Goal: Task Accomplishment & Management: Manage account settings

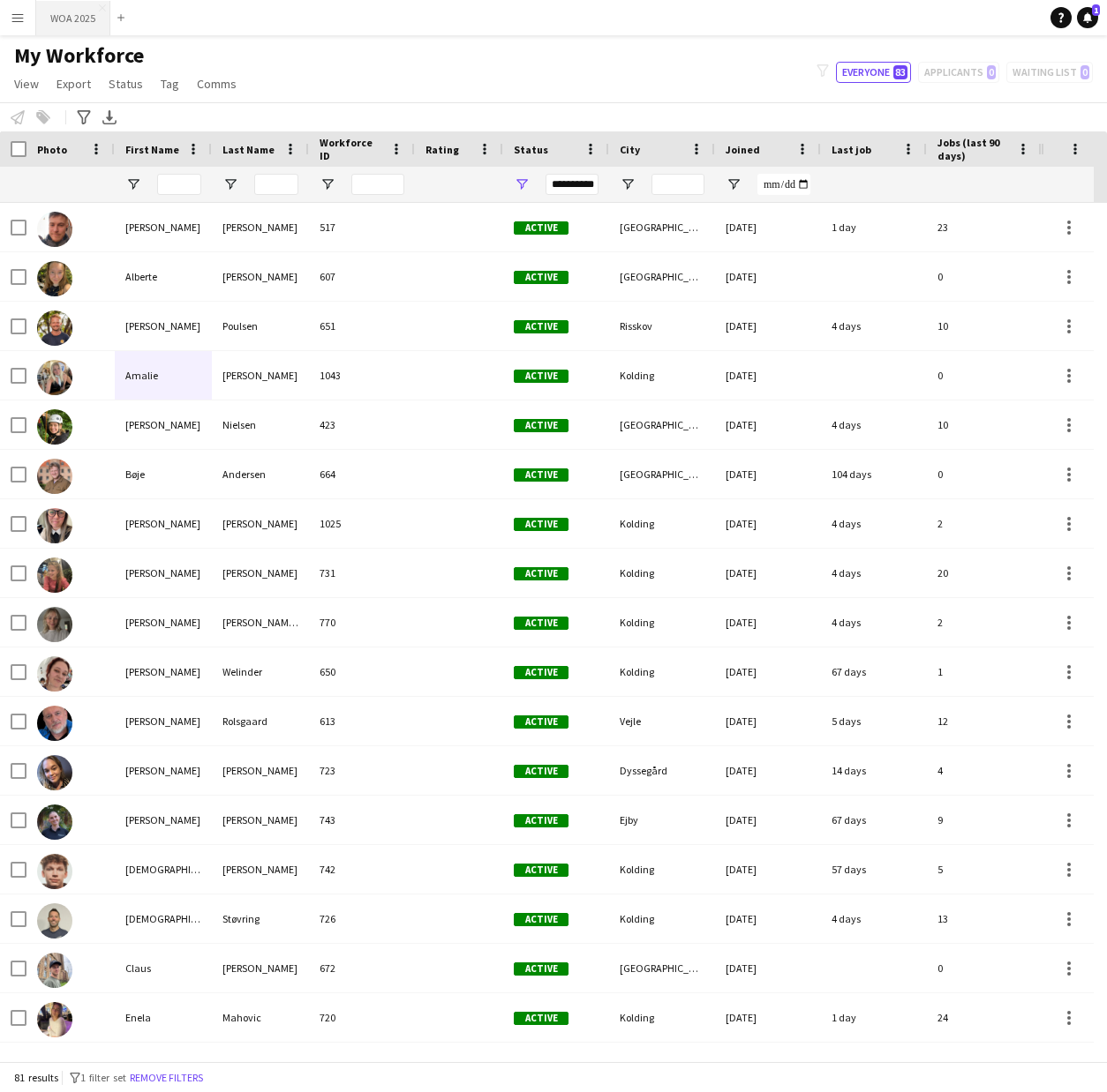
click at [67, 17] on button "WOA 2025 Close" at bounding box center [73, 18] width 74 height 35
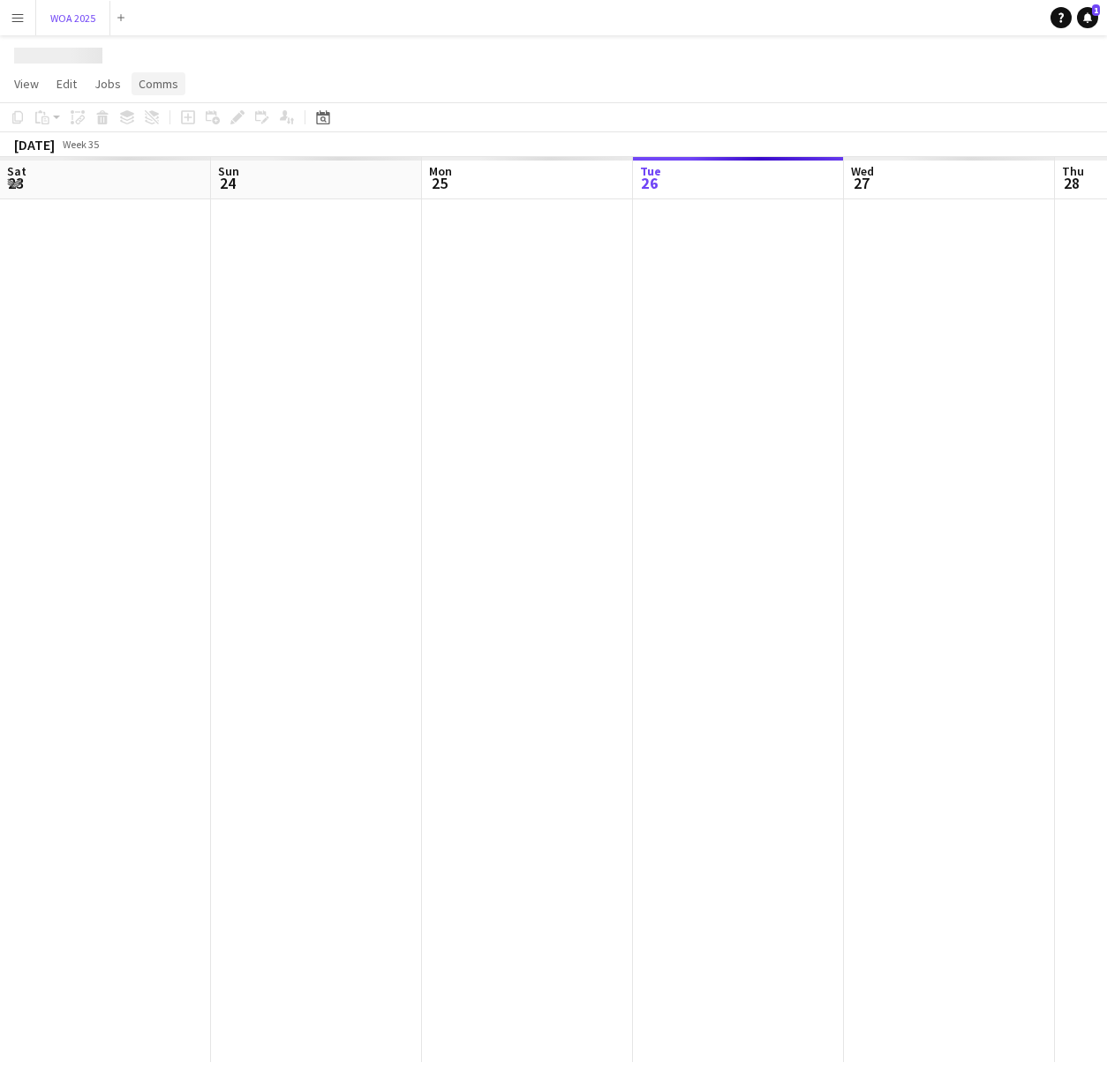
scroll to position [0, 422]
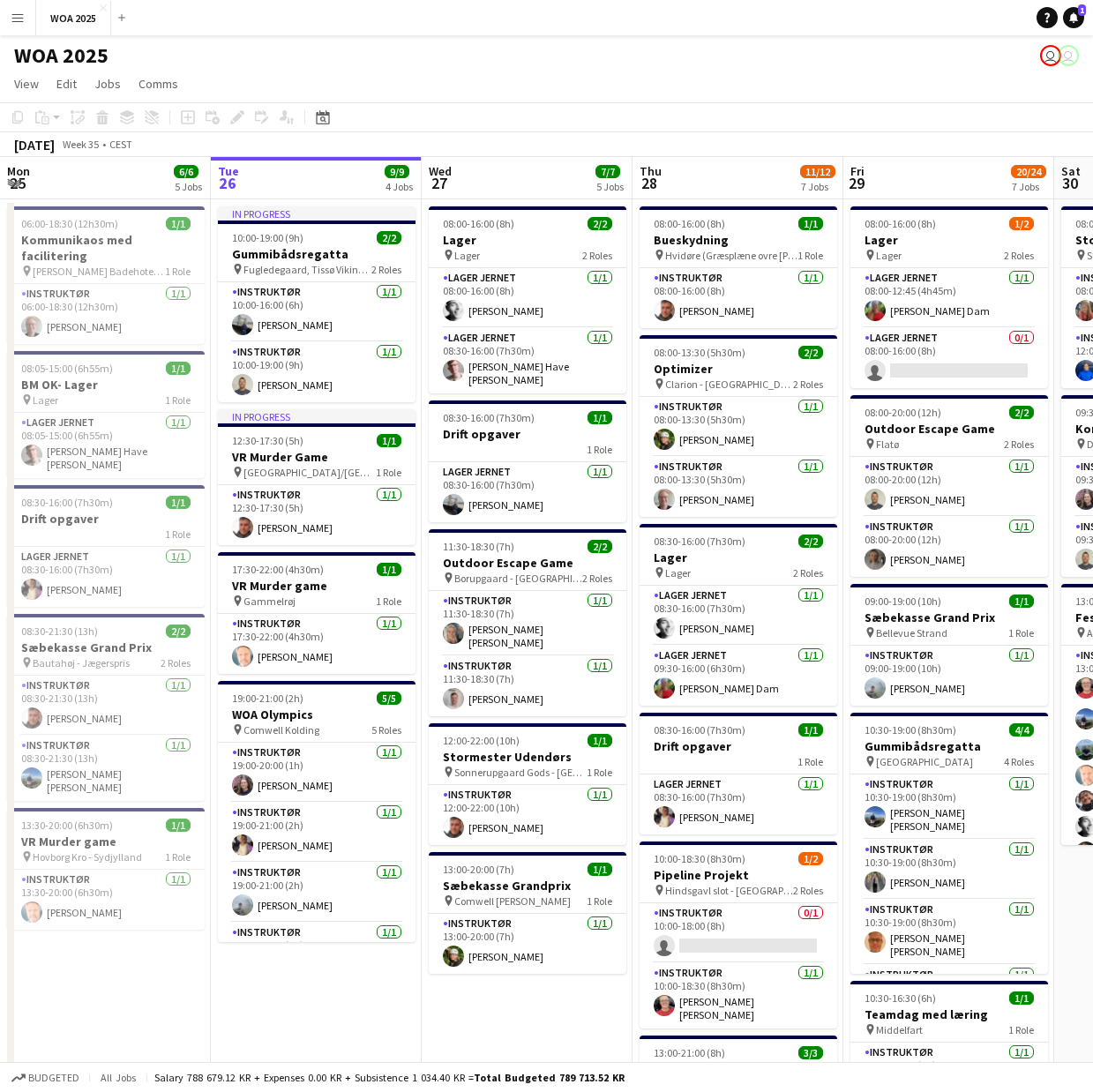
click at [20, 16] on app-icon "Menu" at bounding box center [17, 17] width 14 height 14
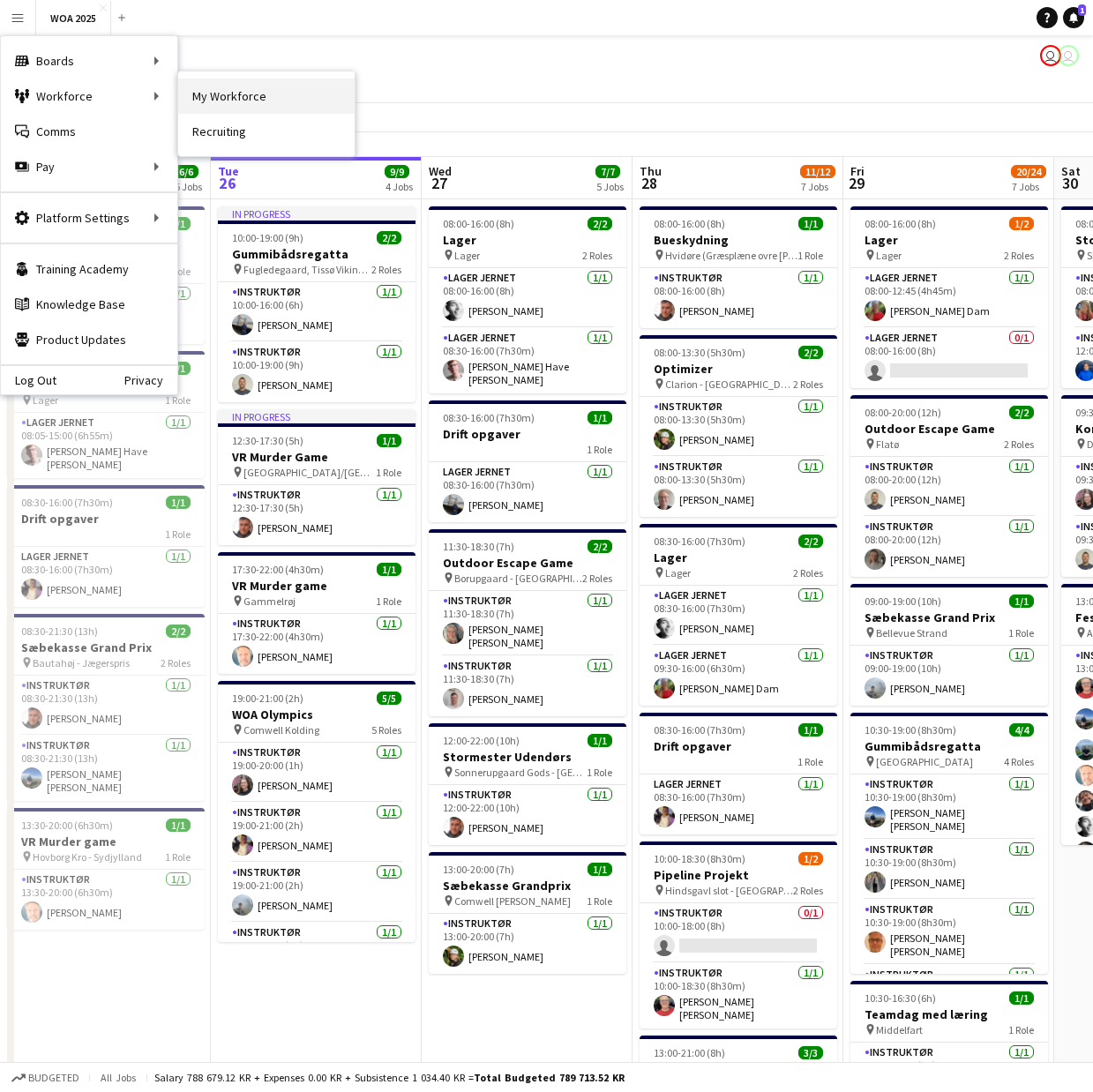
click at [214, 94] on link "My Workforce" at bounding box center [266, 96] width 176 height 36
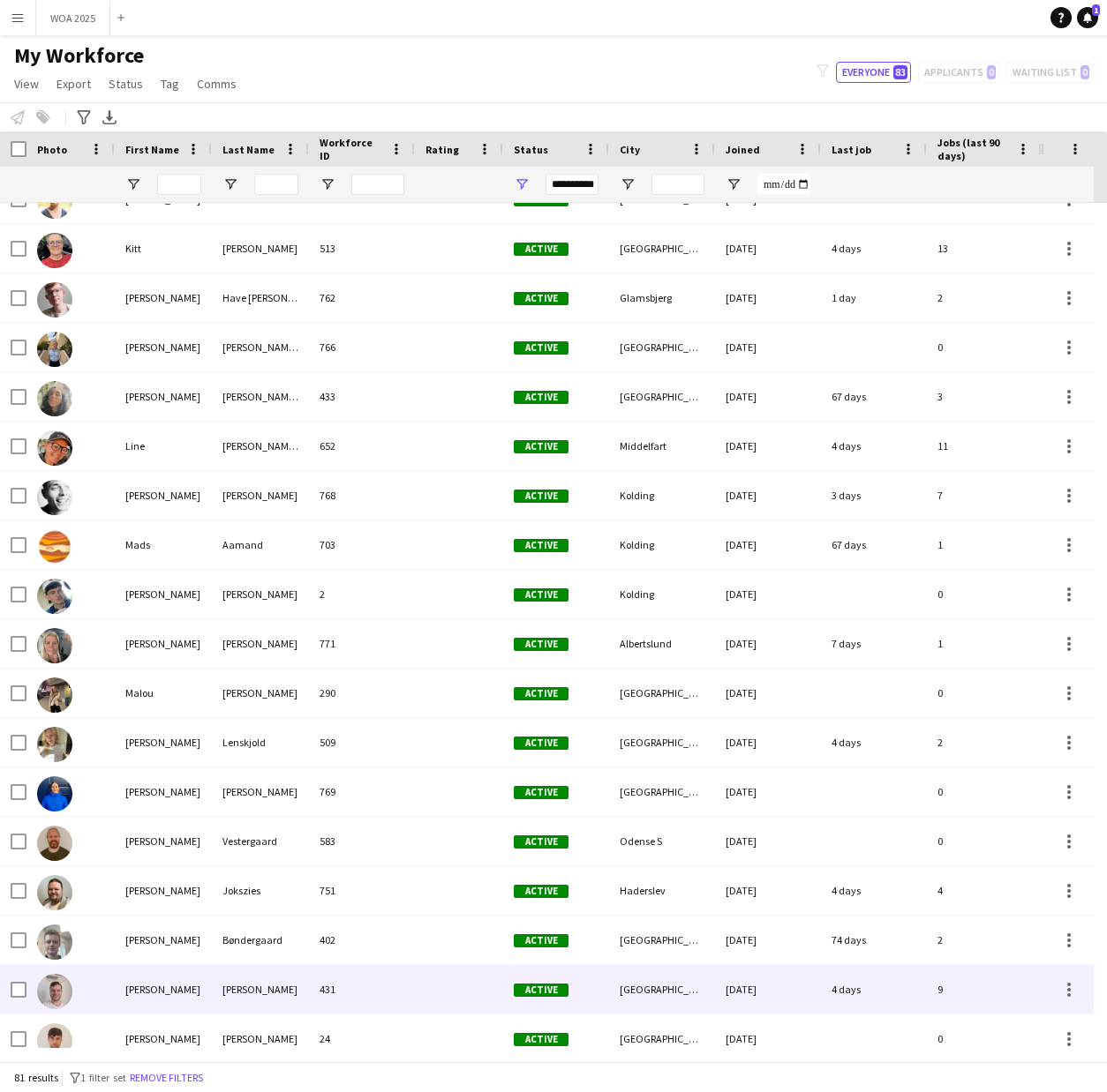
scroll to position [1985, 0]
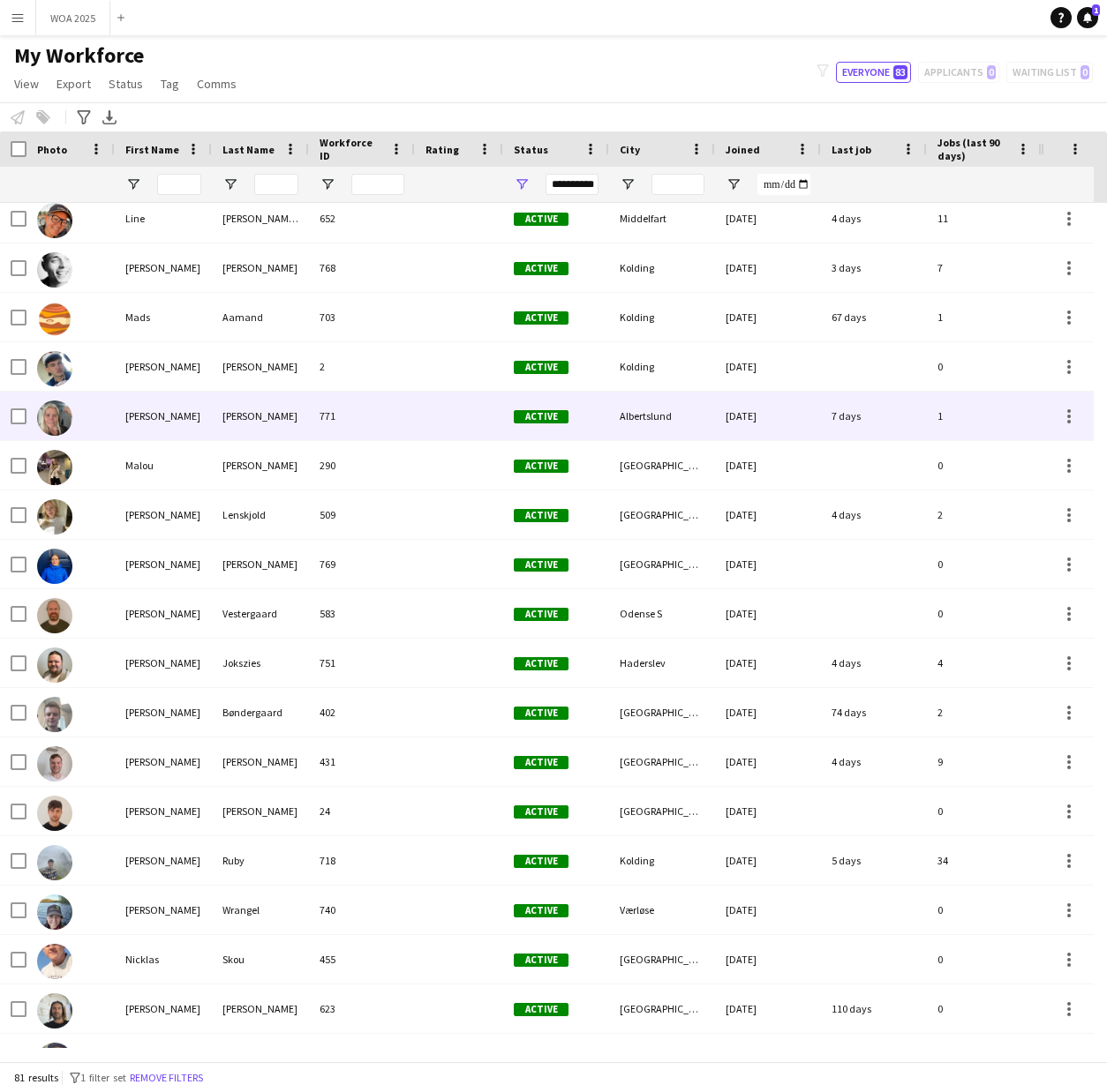
click at [152, 412] on div "[PERSON_NAME]" at bounding box center [163, 415] width 97 height 48
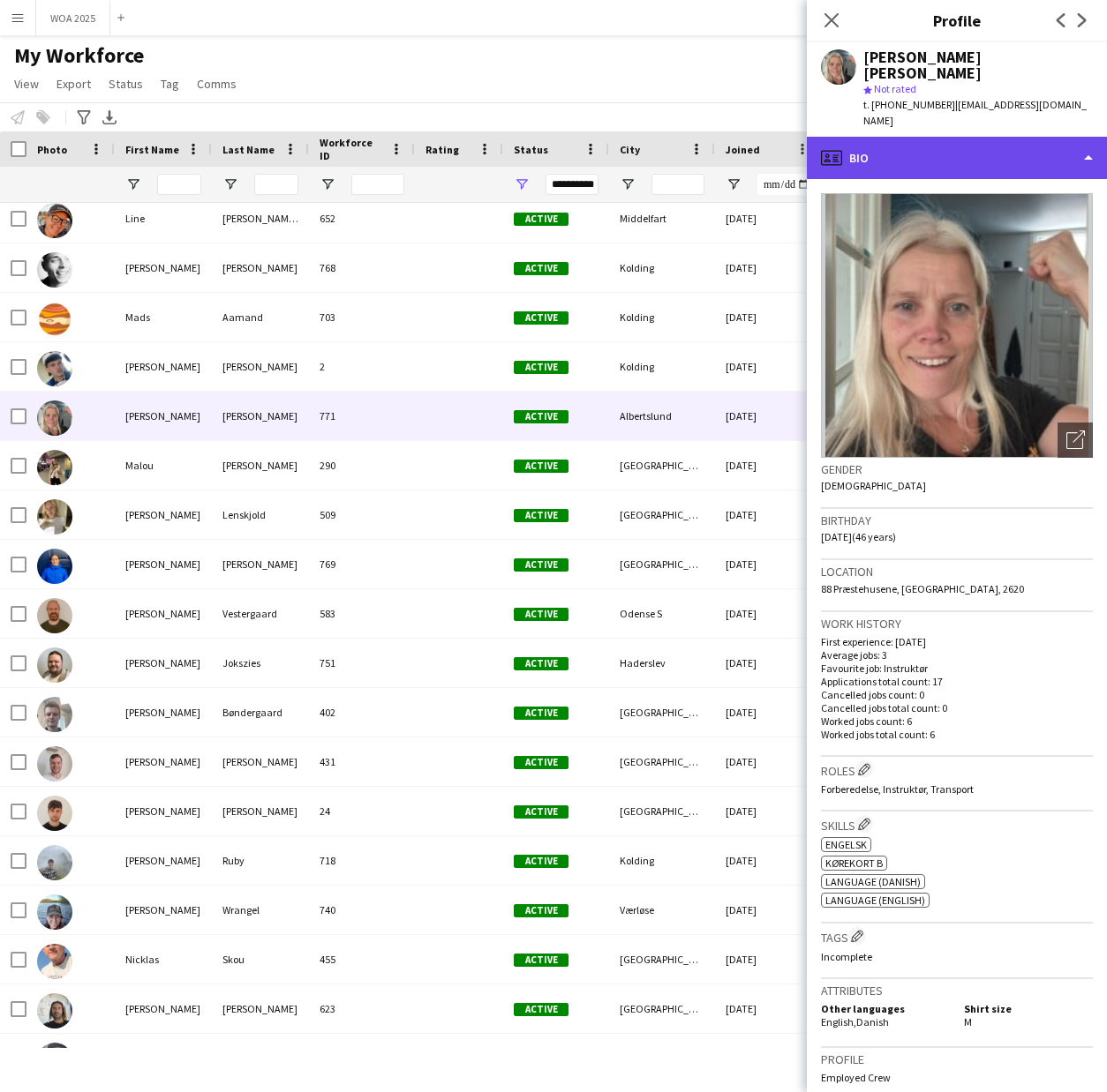
click at [1081, 137] on div "profile Bio" at bounding box center [956, 158] width 300 height 42
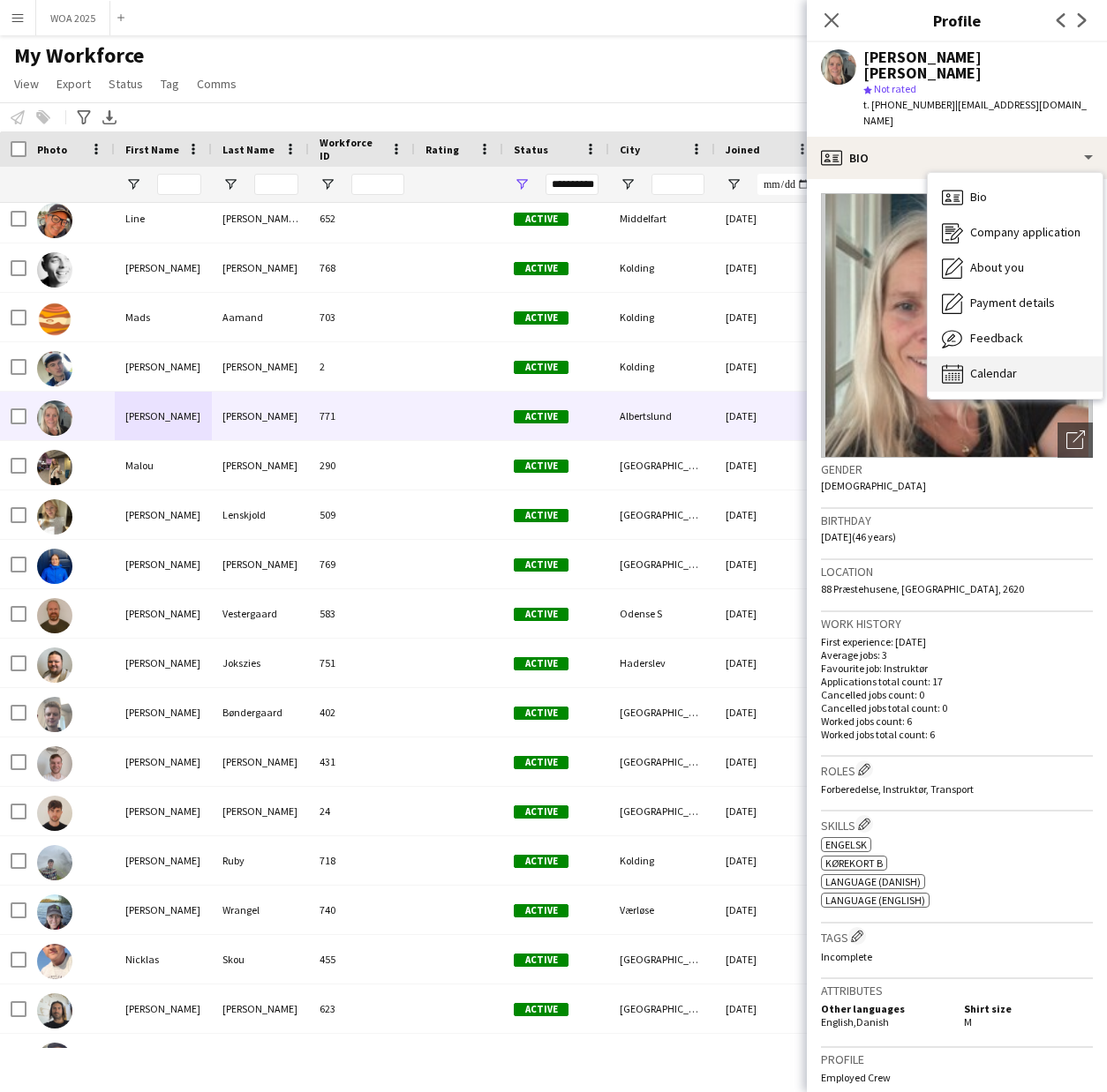
click at [1036, 356] on div "Calendar Calendar" at bounding box center [1015, 373] width 174 height 36
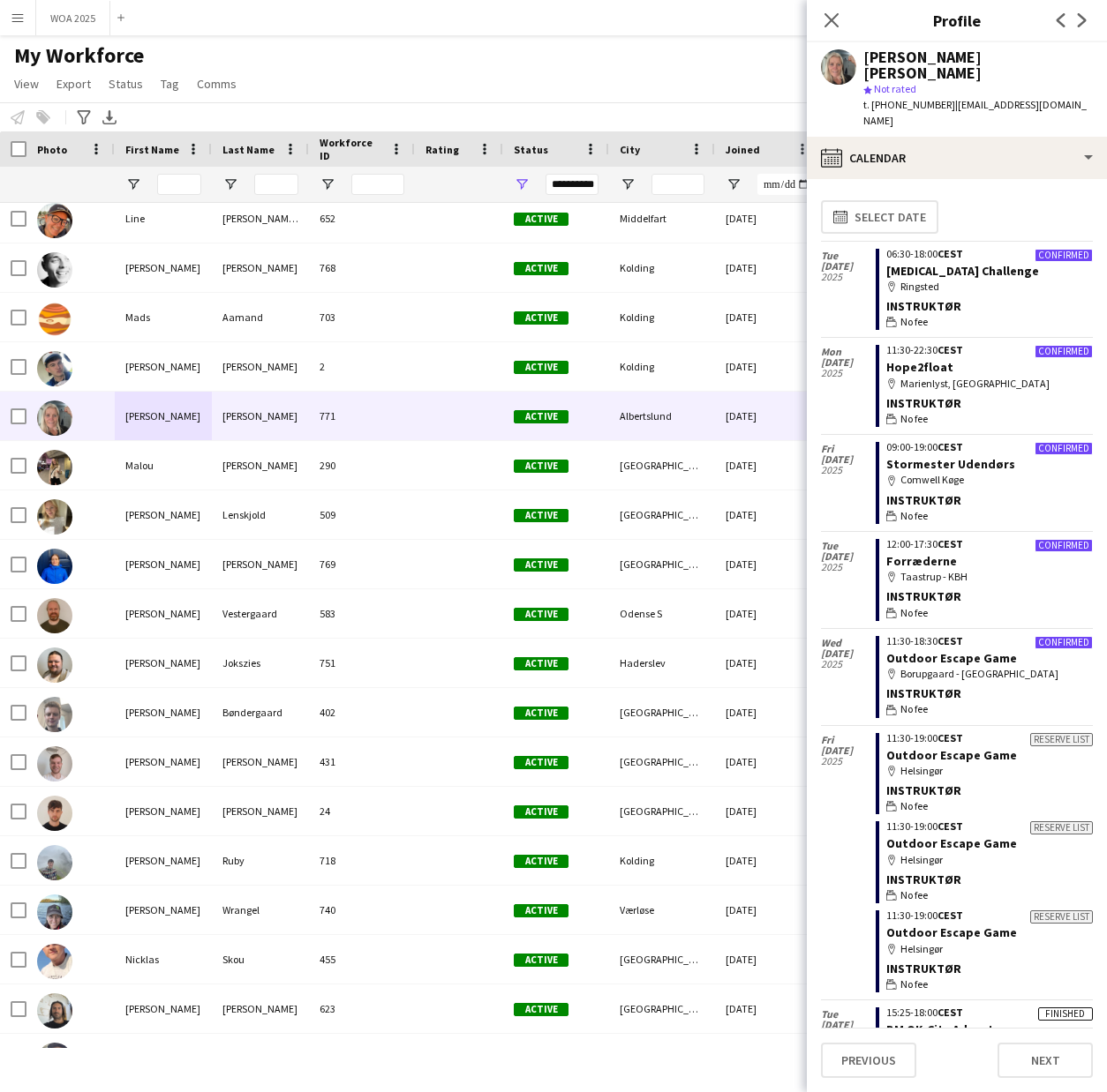
scroll to position [37, 0]
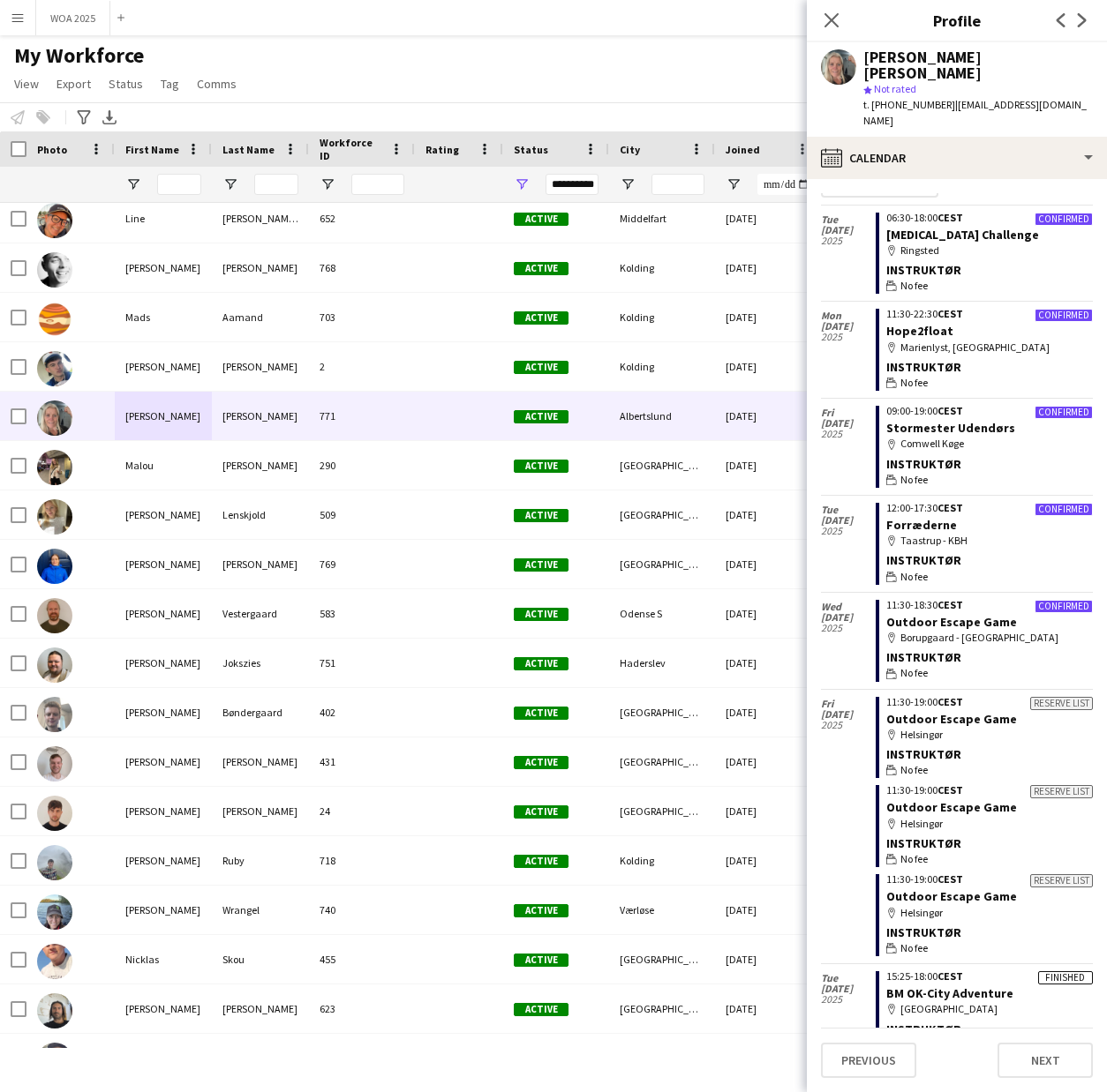
click at [1038, 971] on div "Finished" at bounding box center [1065, 978] width 55 height 13
click at [994, 1002] on div "map-marker [GEOGRAPHIC_DATA]" at bounding box center [989, 1009] width 206 height 16
click at [80, 21] on button "WOA 2025 Close" at bounding box center [73, 18] width 74 height 35
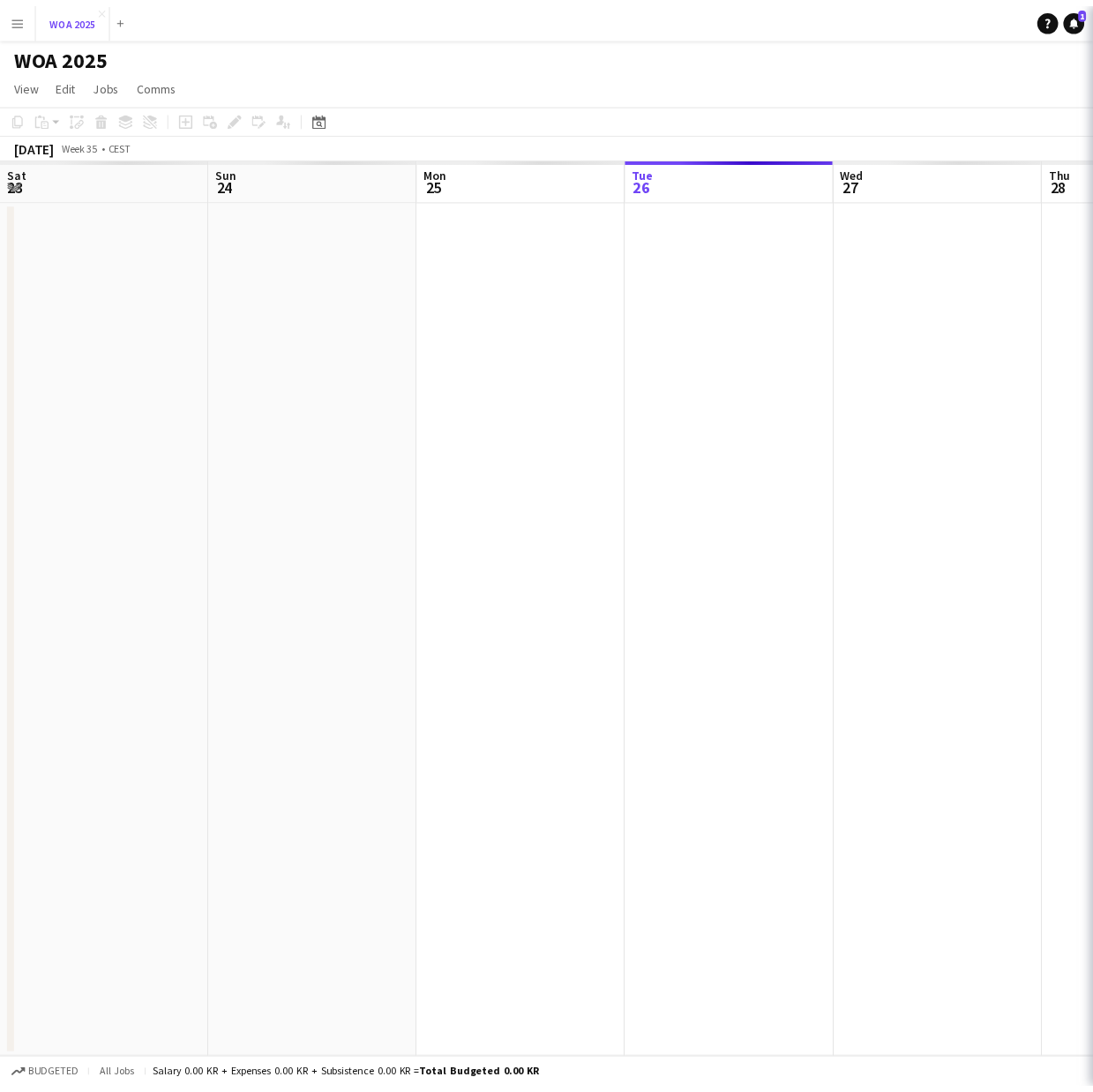
scroll to position [0, 422]
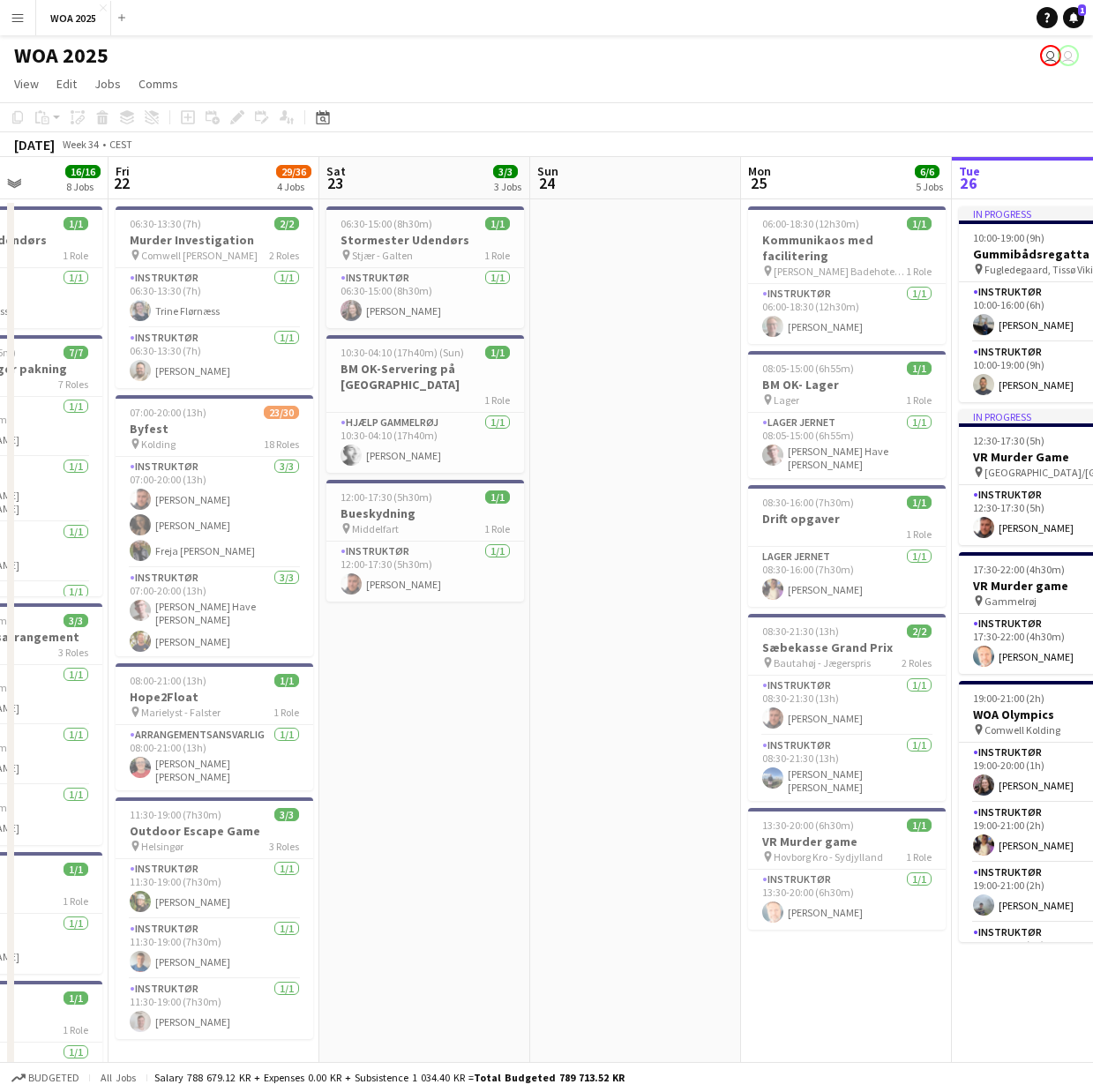
drag, startPoint x: 329, startPoint y: 1017, endPoint x: 1419, endPoint y: 1149, distance: 1098.0
click at [1093, 1091] on html "Menu Boards Boards Boards All jobs Status Workforce Workforce My Workforce Recr…" at bounding box center [546, 855] width 1093 height 1710
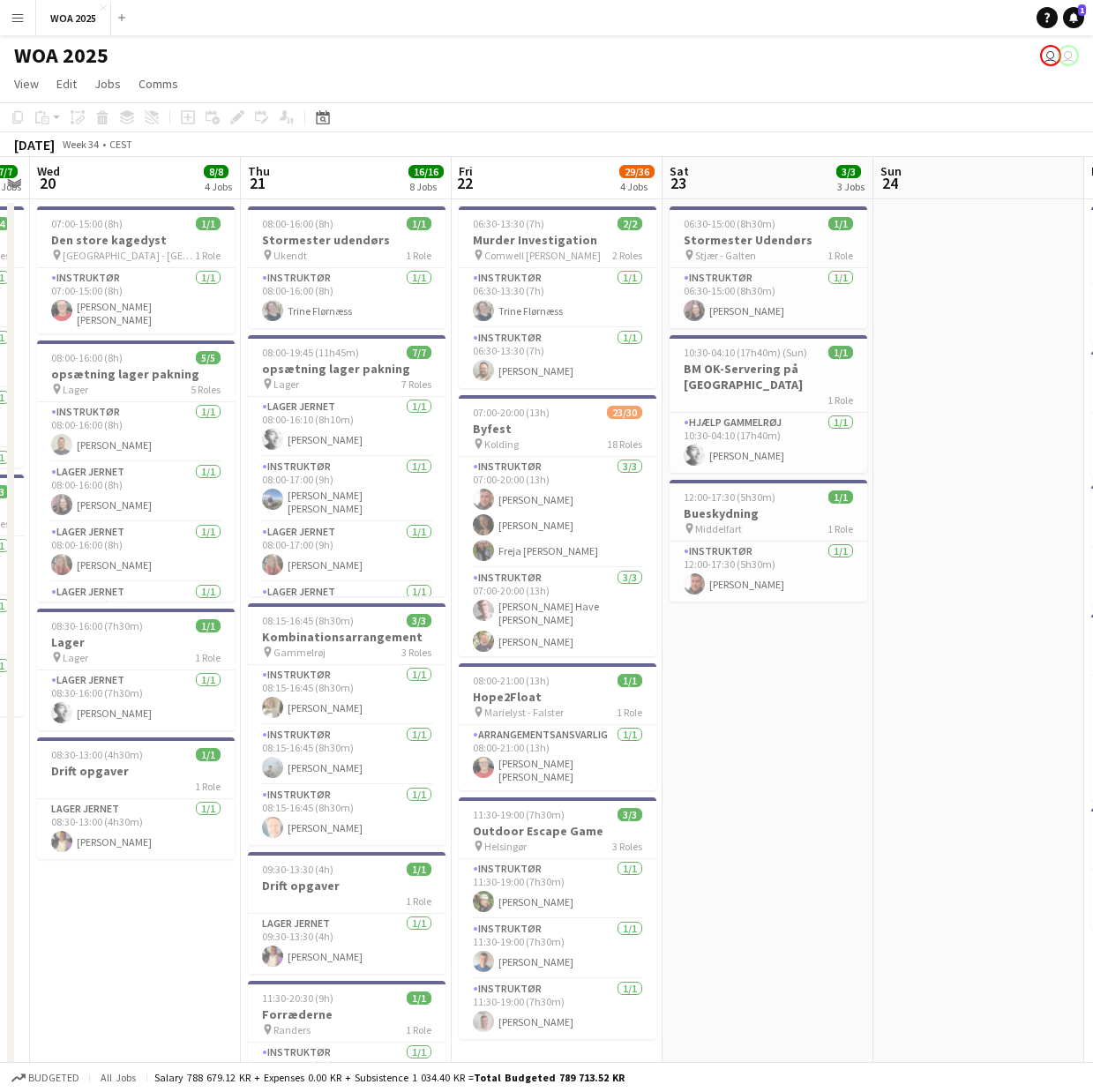
drag, startPoint x: 544, startPoint y: 963, endPoint x: 1566, endPoint y: 1013, distance: 1023.2
click at [1093, 1013] on html "Menu Boards Boards Boards All jobs Status Workforce Workforce My Workforce Recr…" at bounding box center [546, 855] width 1093 height 1710
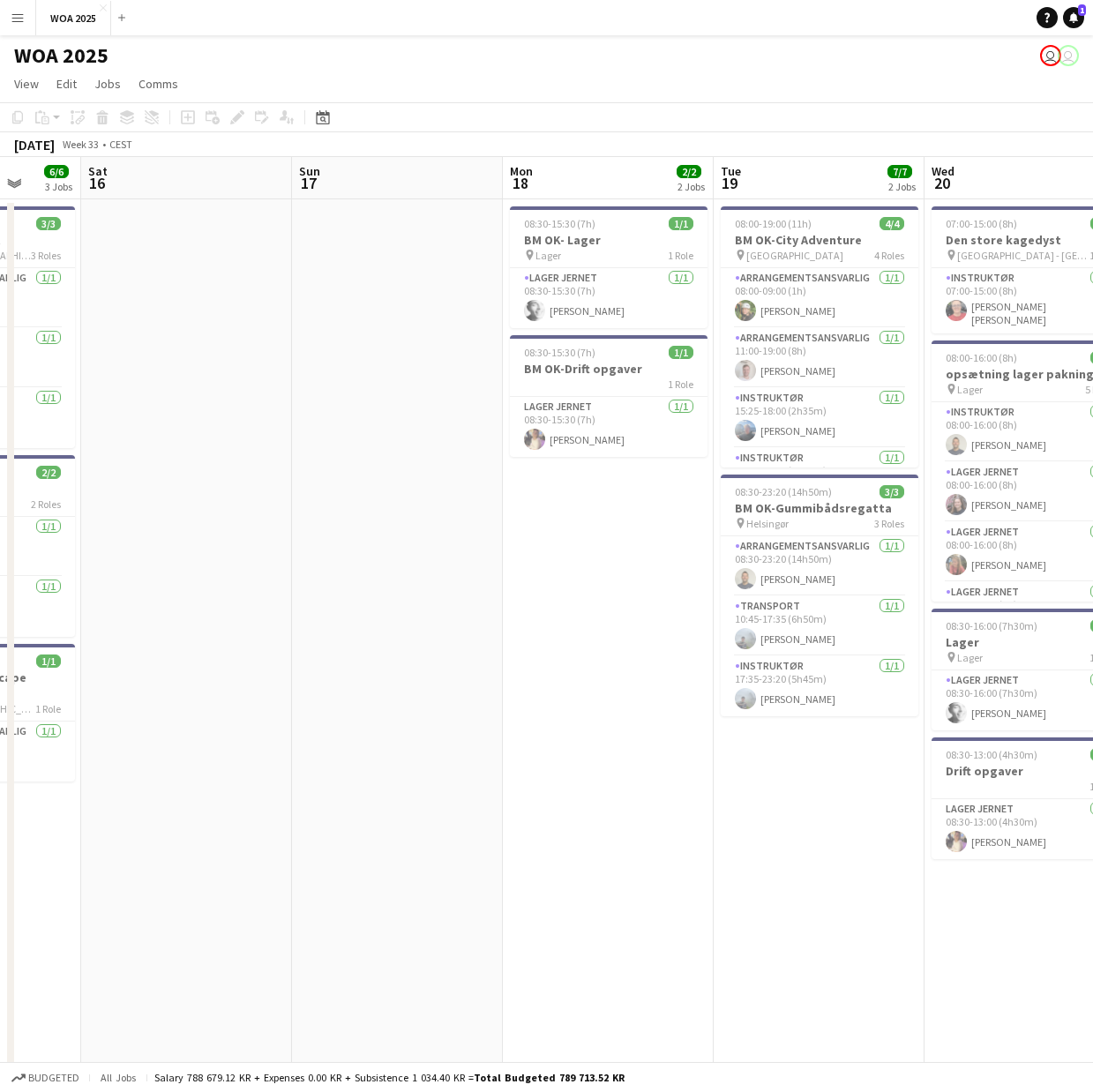
scroll to position [0, 427]
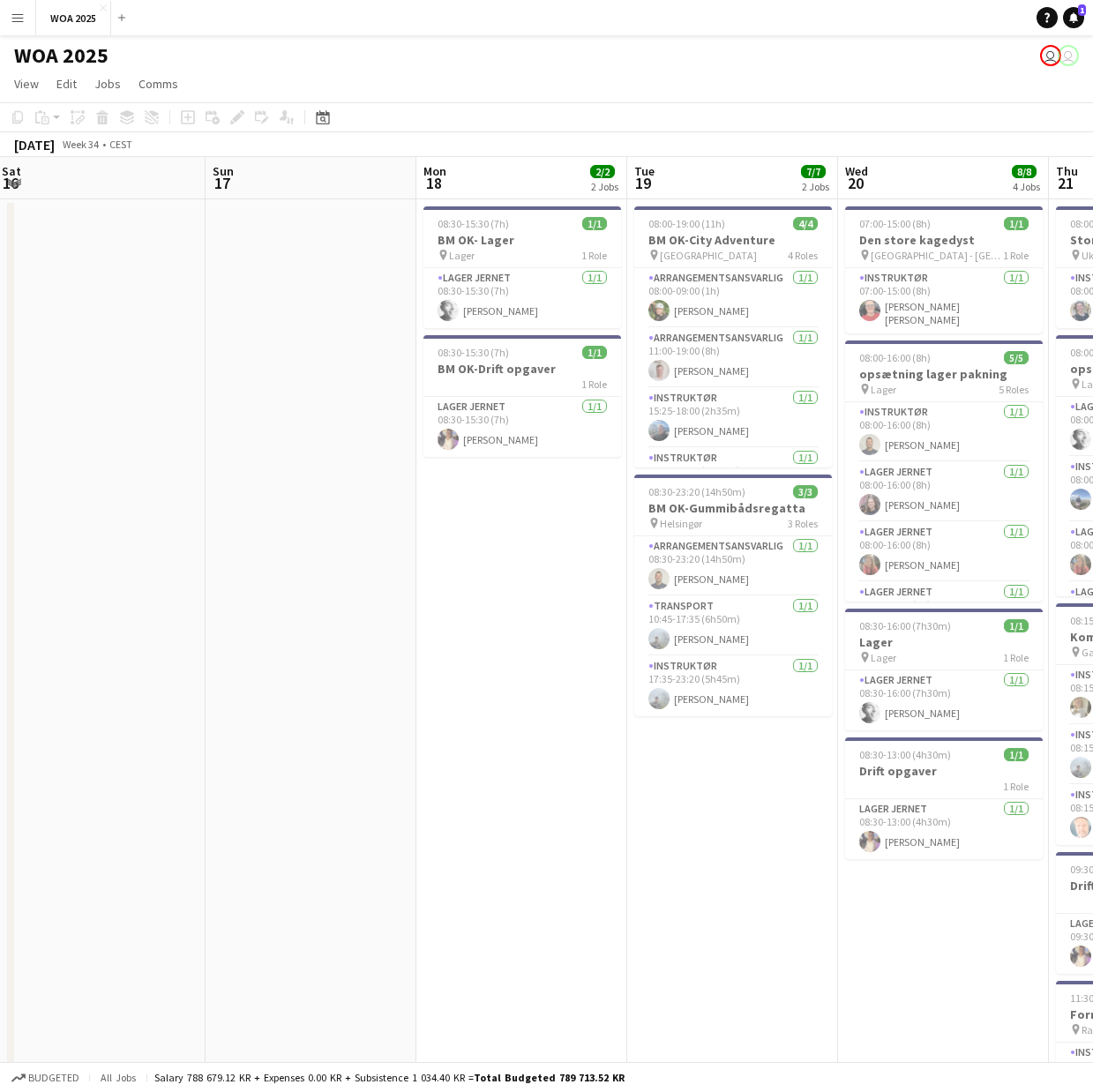
drag, startPoint x: 174, startPoint y: 924, endPoint x: 1287, endPoint y: 932, distance: 1113.0
click at [1093, 932] on html "Menu Boards Boards Boards All jobs Status Workforce Workforce My Workforce Recr…" at bounding box center [546, 855] width 1093 height 1710
click at [735, 245] on h3 "BM OK-City Adventure" at bounding box center [733, 239] width 197 height 16
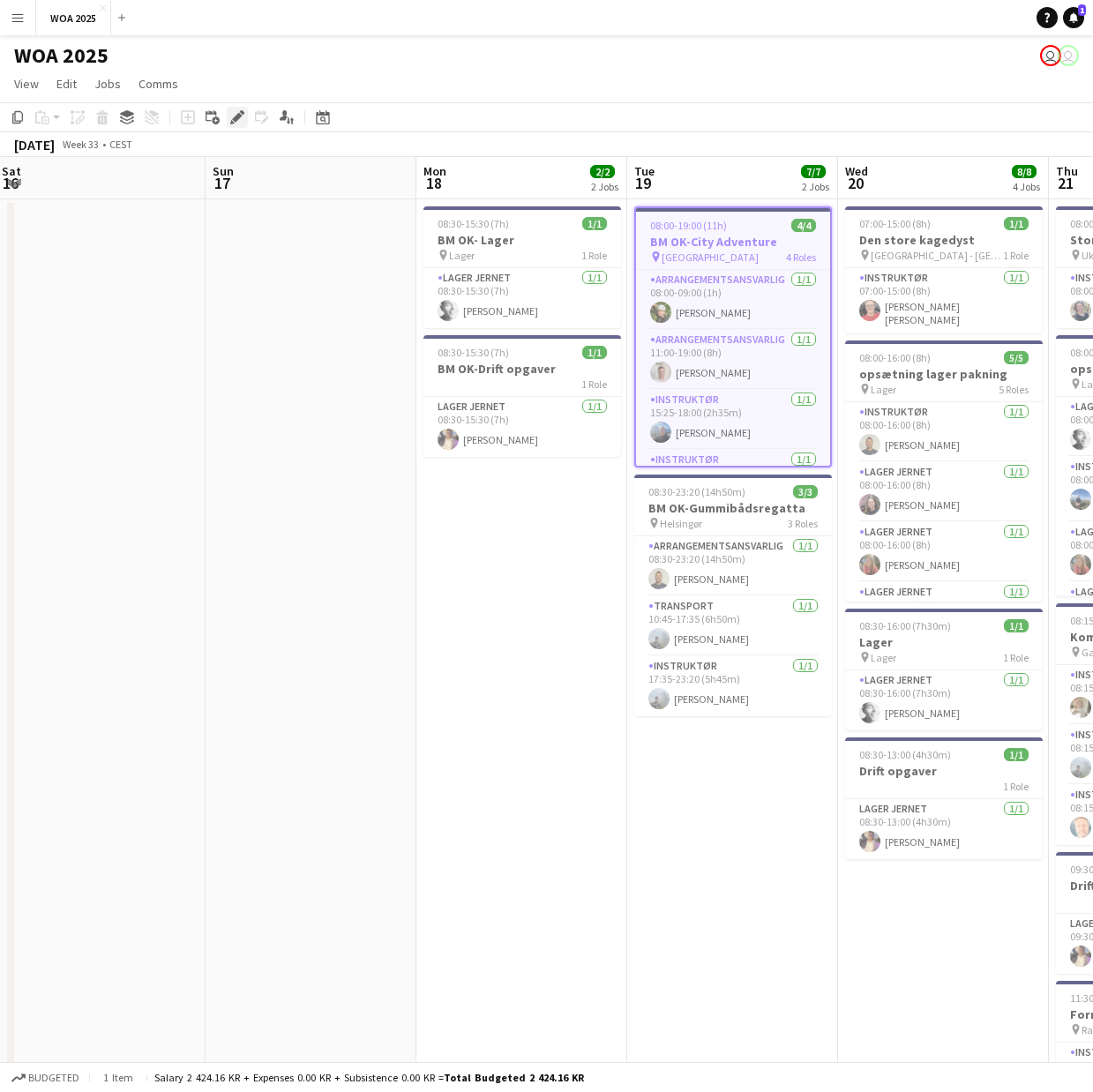
click at [238, 122] on icon "Edit" at bounding box center [236, 117] width 14 height 14
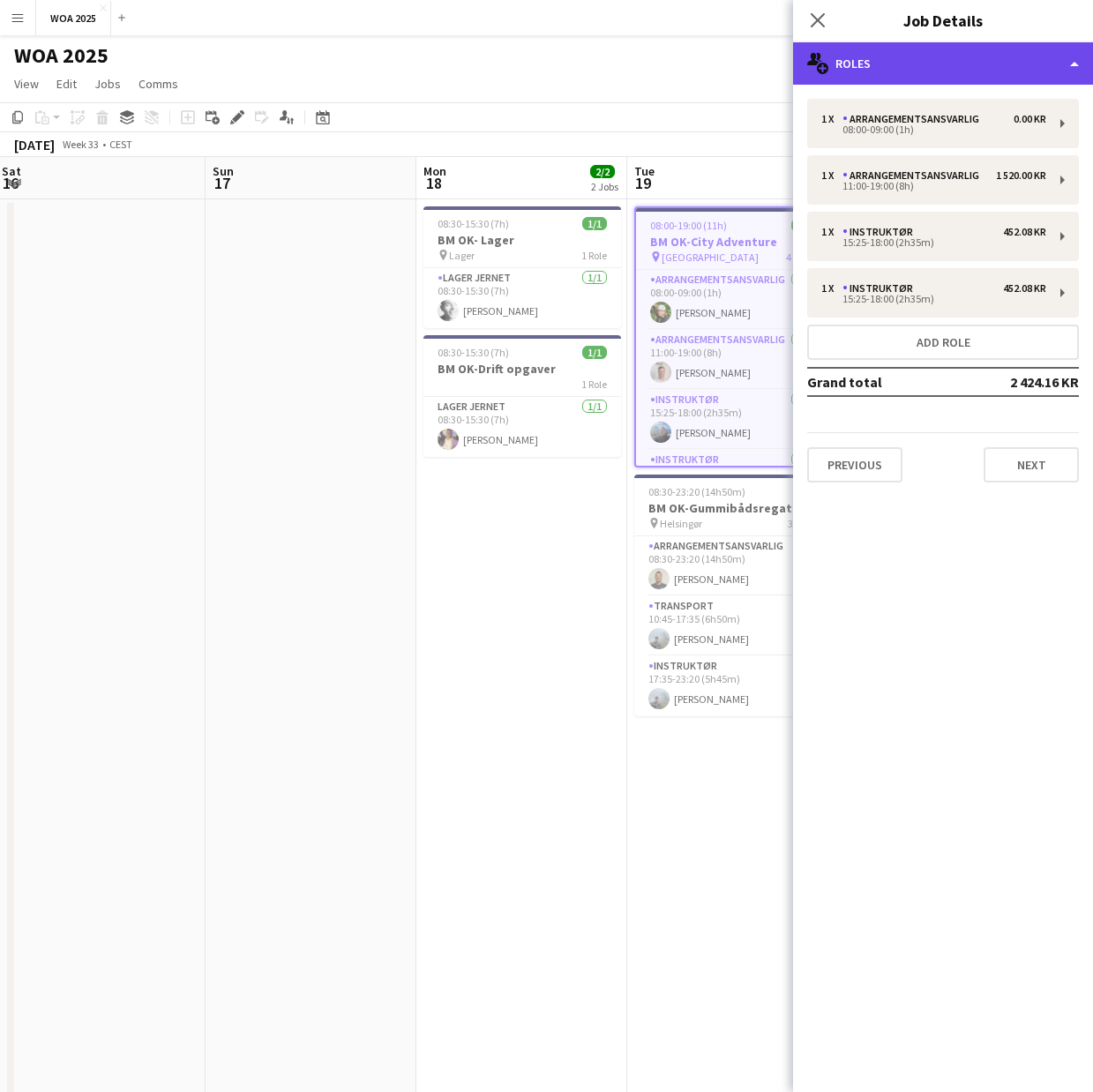
click at [970, 50] on div "multiple-users-add Roles" at bounding box center [943, 63] width 300 height 42
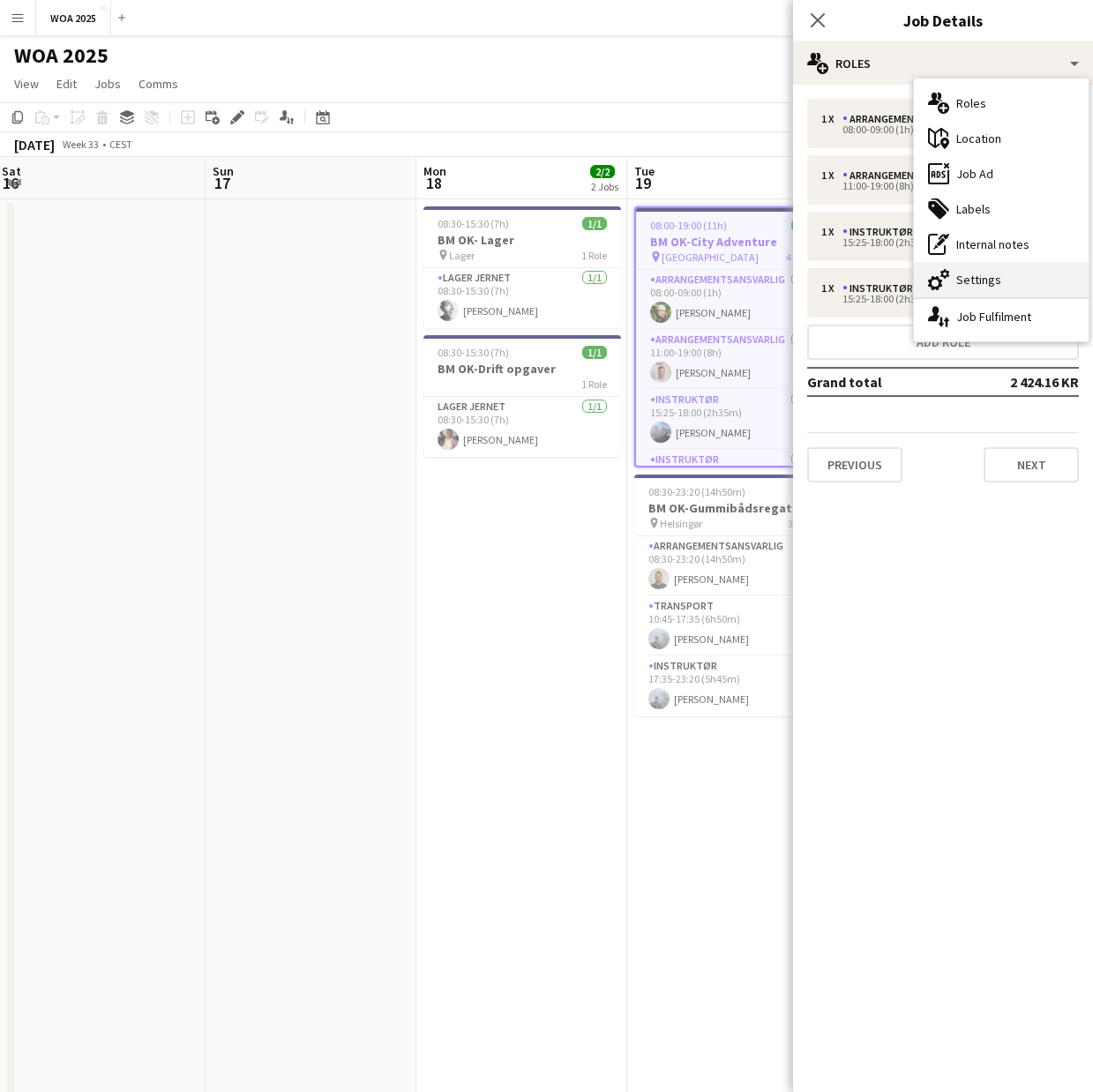
click at [977, 276] on div "cog-double-3 Settings" at bounding box center [1001, 279] width 174 height 36
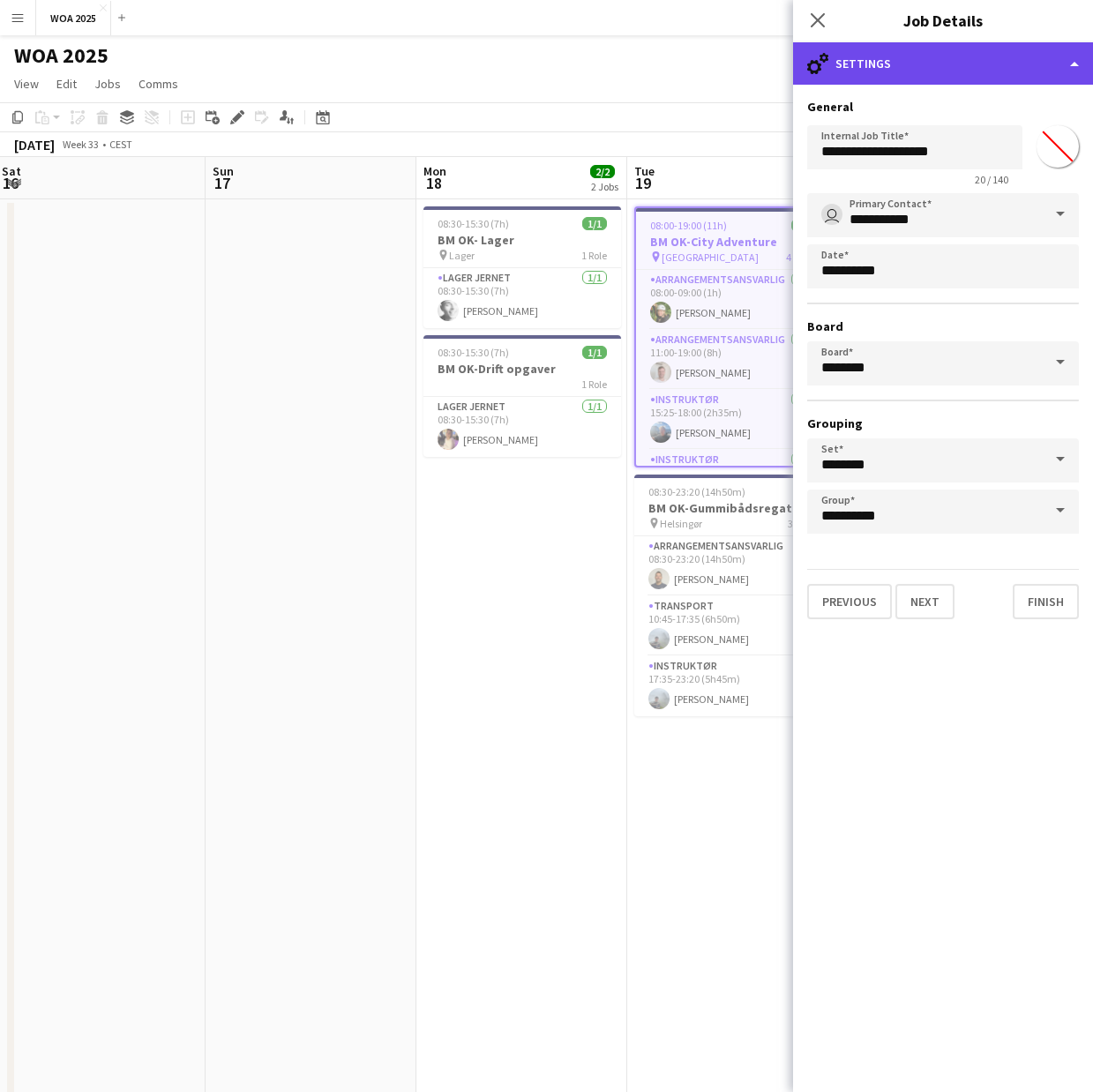
click at [955, 67] on div "cog-double-3 Settings" at bounding box center [943, 63] width 300 height 42
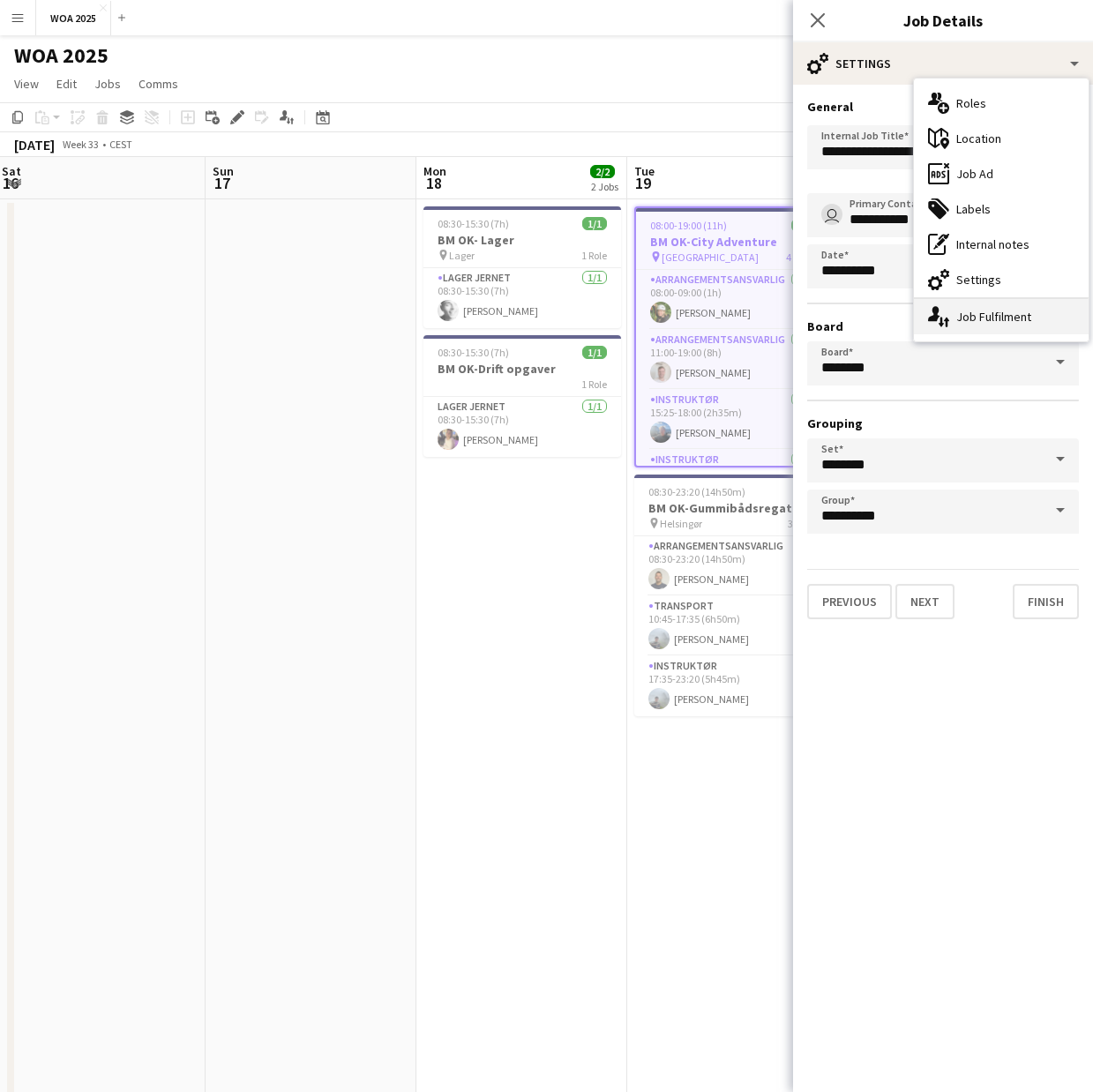
click at [965, 328] on div "single-neutral-actions-up-down Job Fulfilment" at bounding box center [1001, 317] width 174 height 36
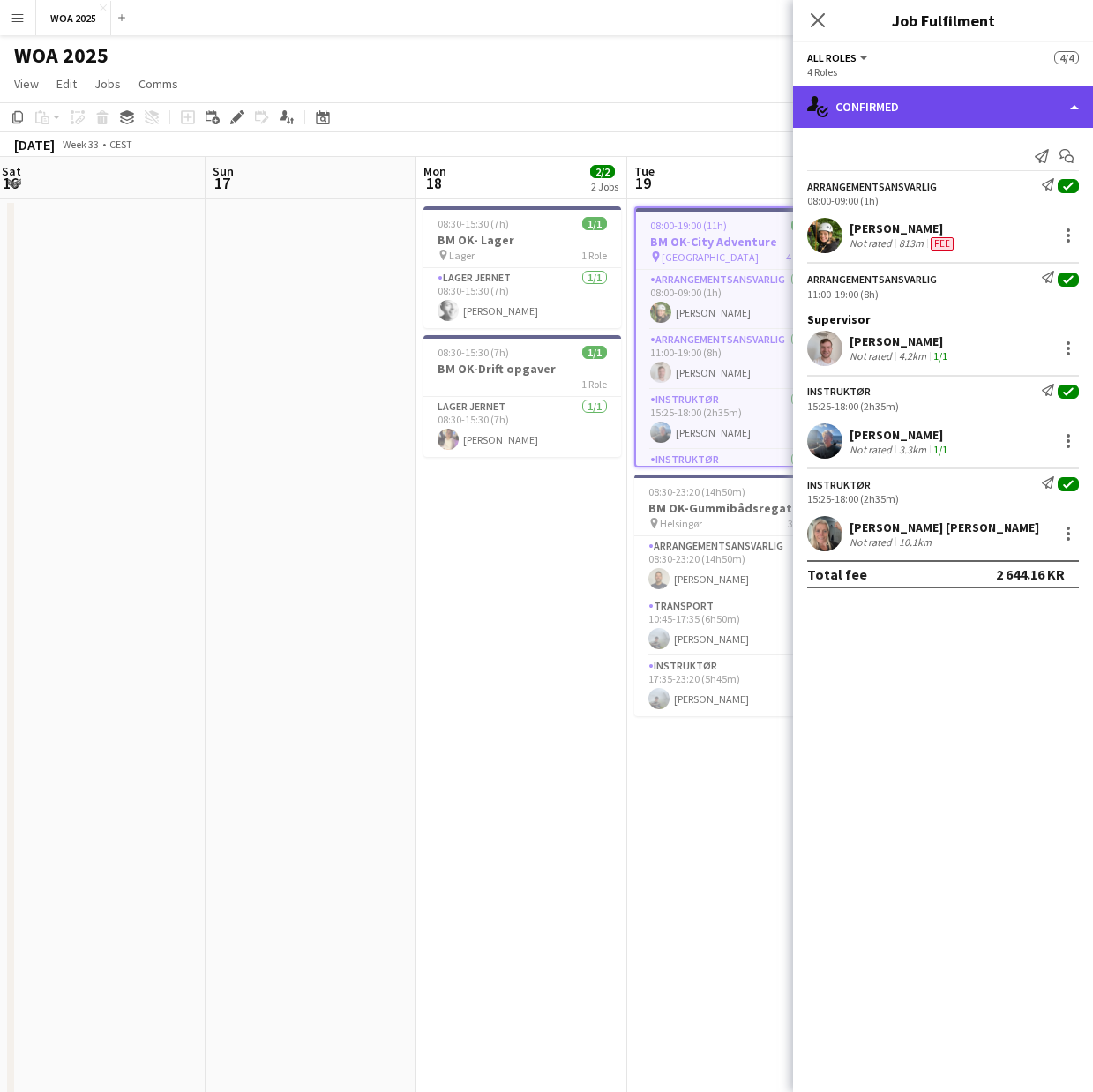
click at [860, 107] on div "single-neutral-actions-check-2 Confirmed" at bounding box center [943, 107] width 300 height 42
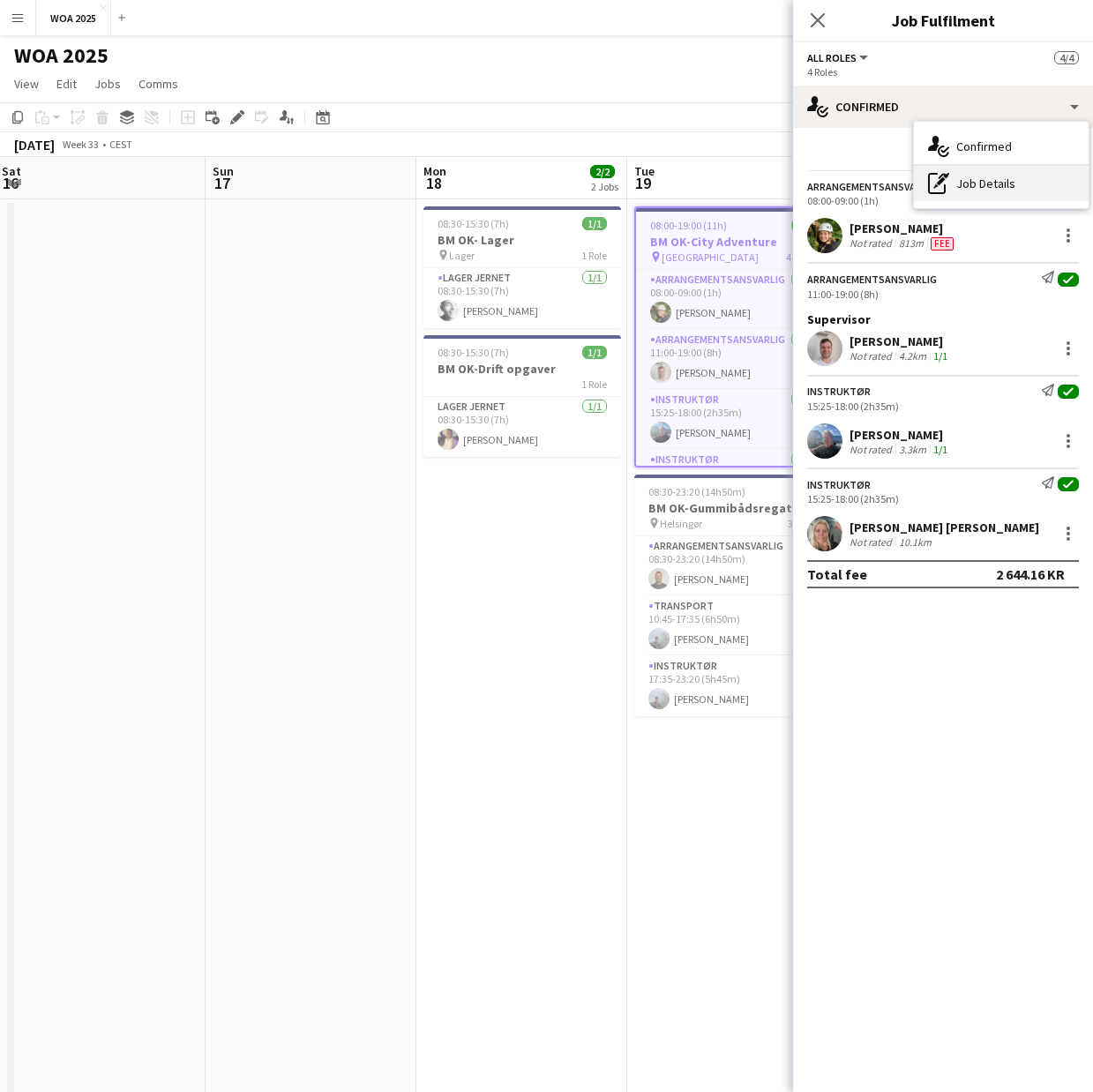
click at [982, 199] on div "pen-write Job Details" at bounding box center [1001, 184] width 174 height 36
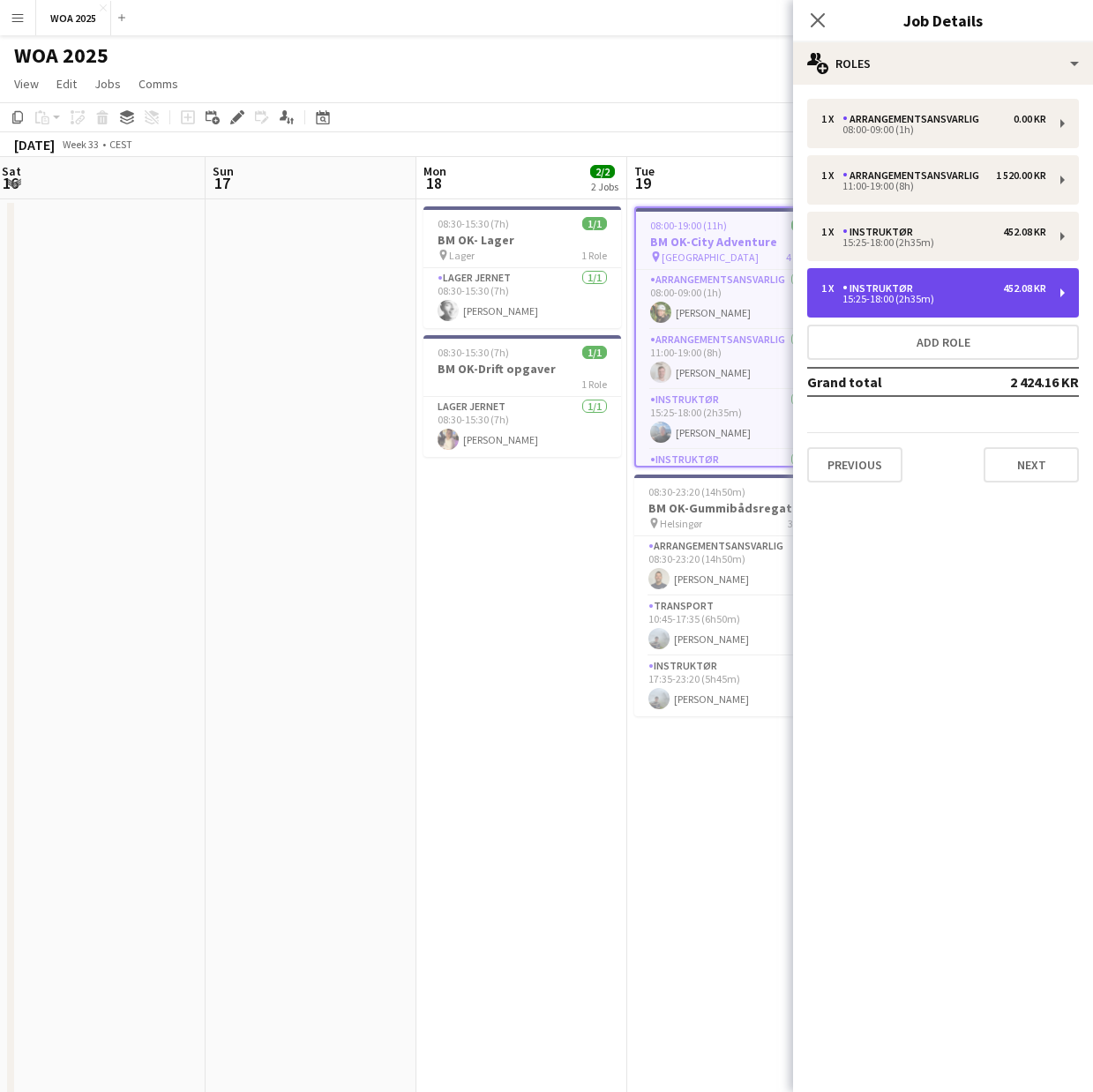
click at [982, 286] on div "1 x Instruktør 452.08 KR" at bounding box center [934, 289] width 225 height 13
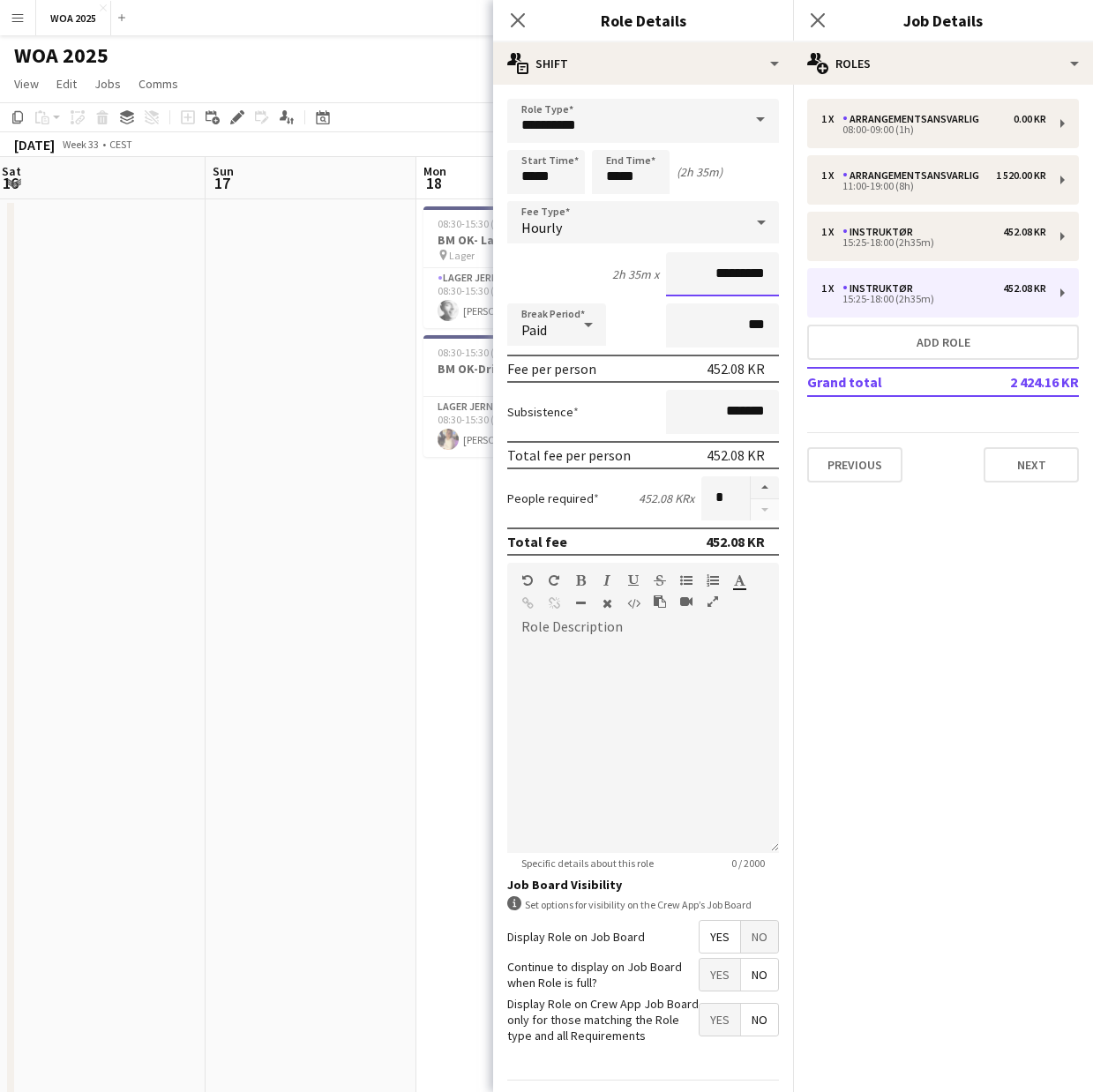
click at [671, 267] on input "*********" at bounding box center [723, 274] width 113 height 44
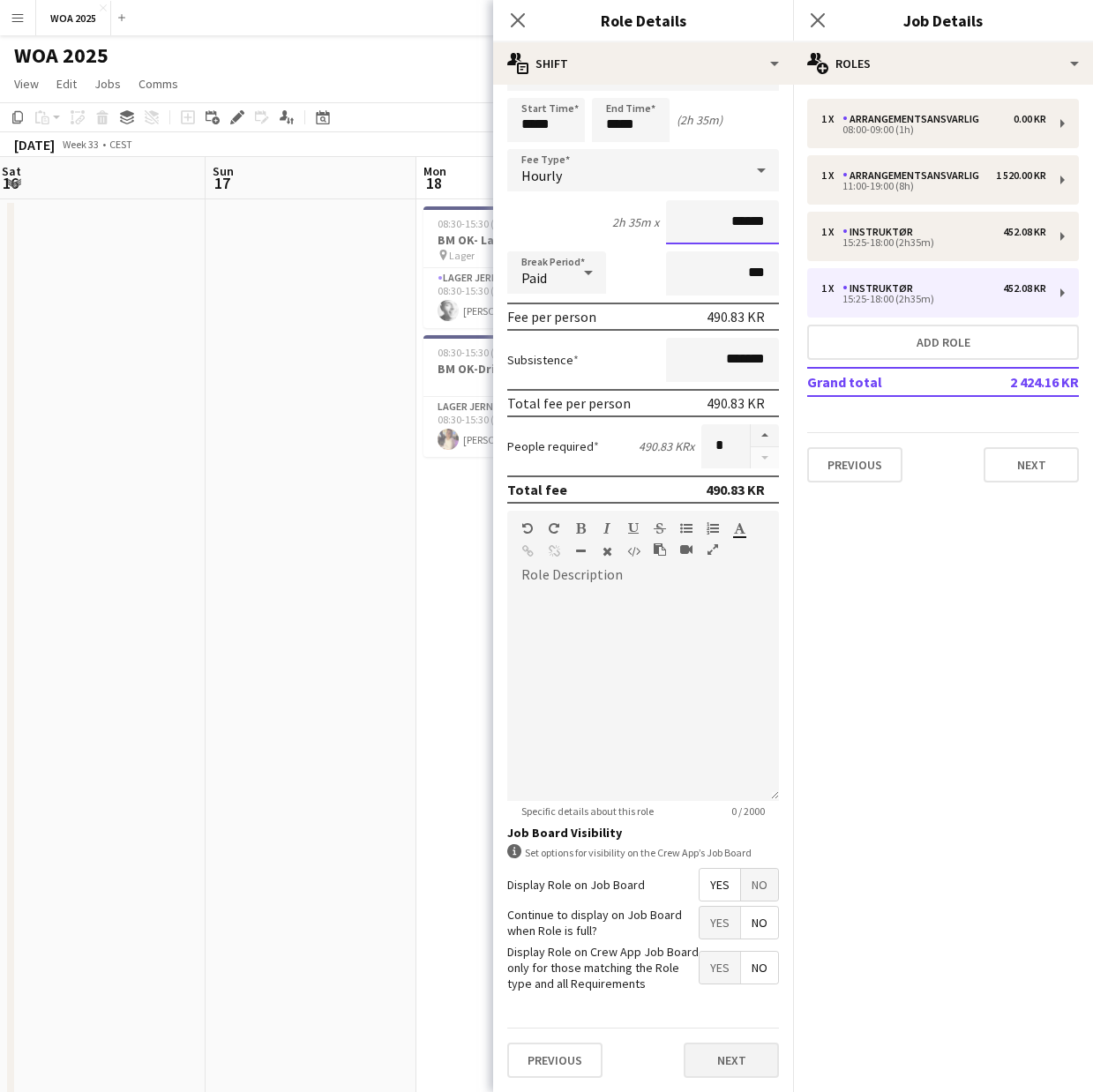
type input "******"
click at [708, 1057] on button "Next" at bounding box center [731, 1060] width 95 height 36
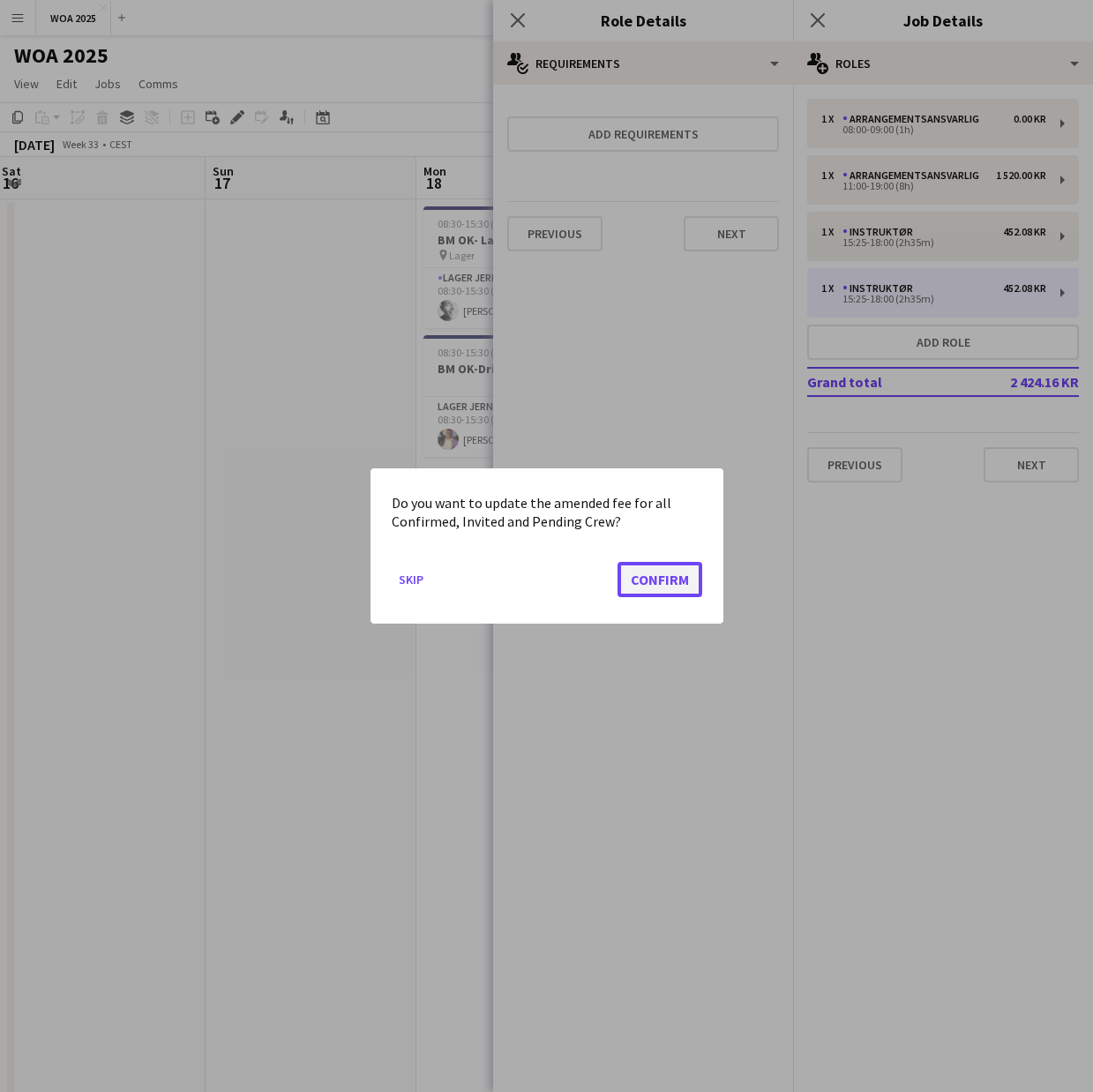
click at [688, 580] on button "Confirm" at bounding box center [659, 580] width 85 height 36
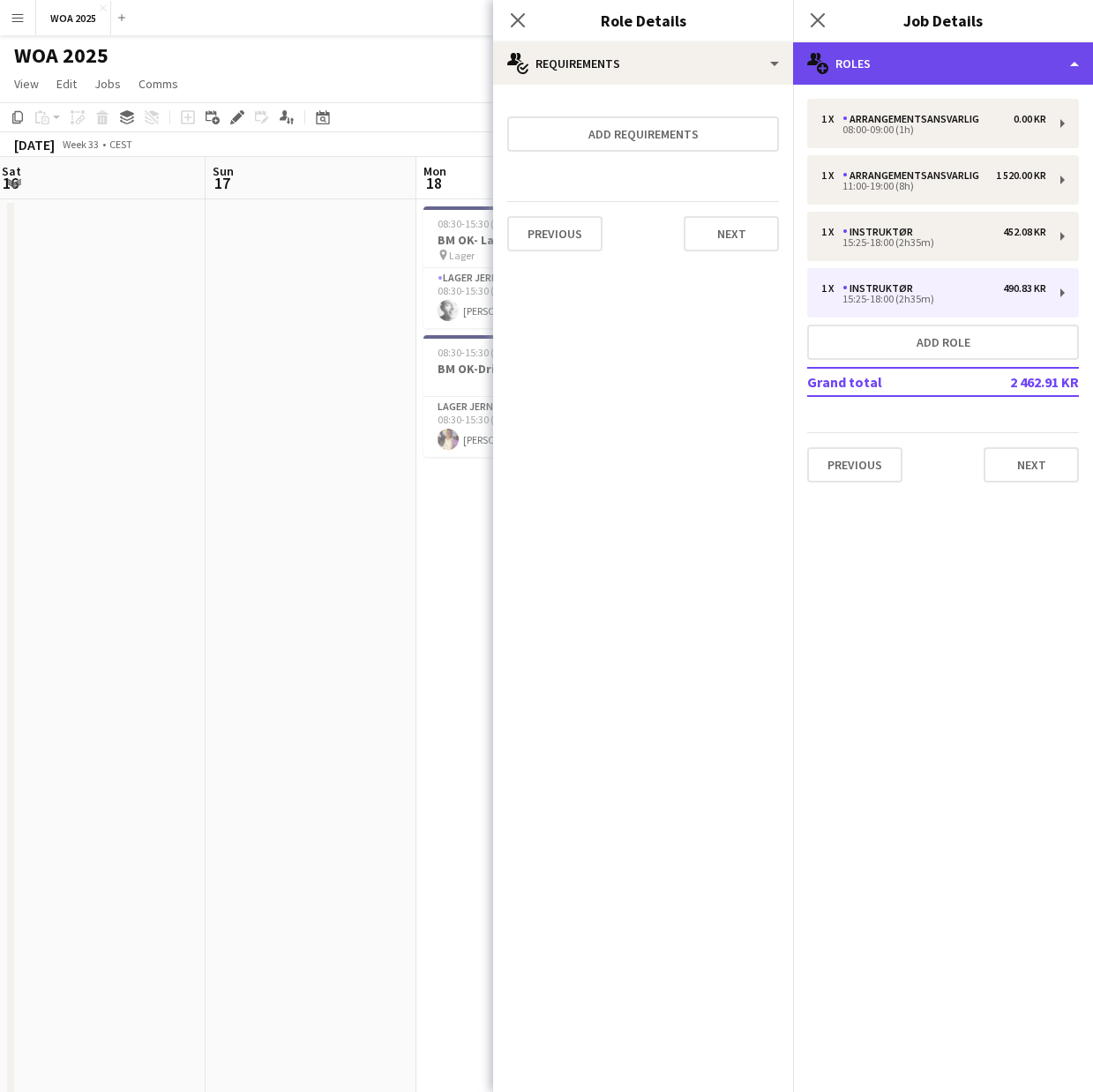
click at [969, 72] on div "multiple-users-add Roles" at bounding box center [943, 63] width 300 height 42
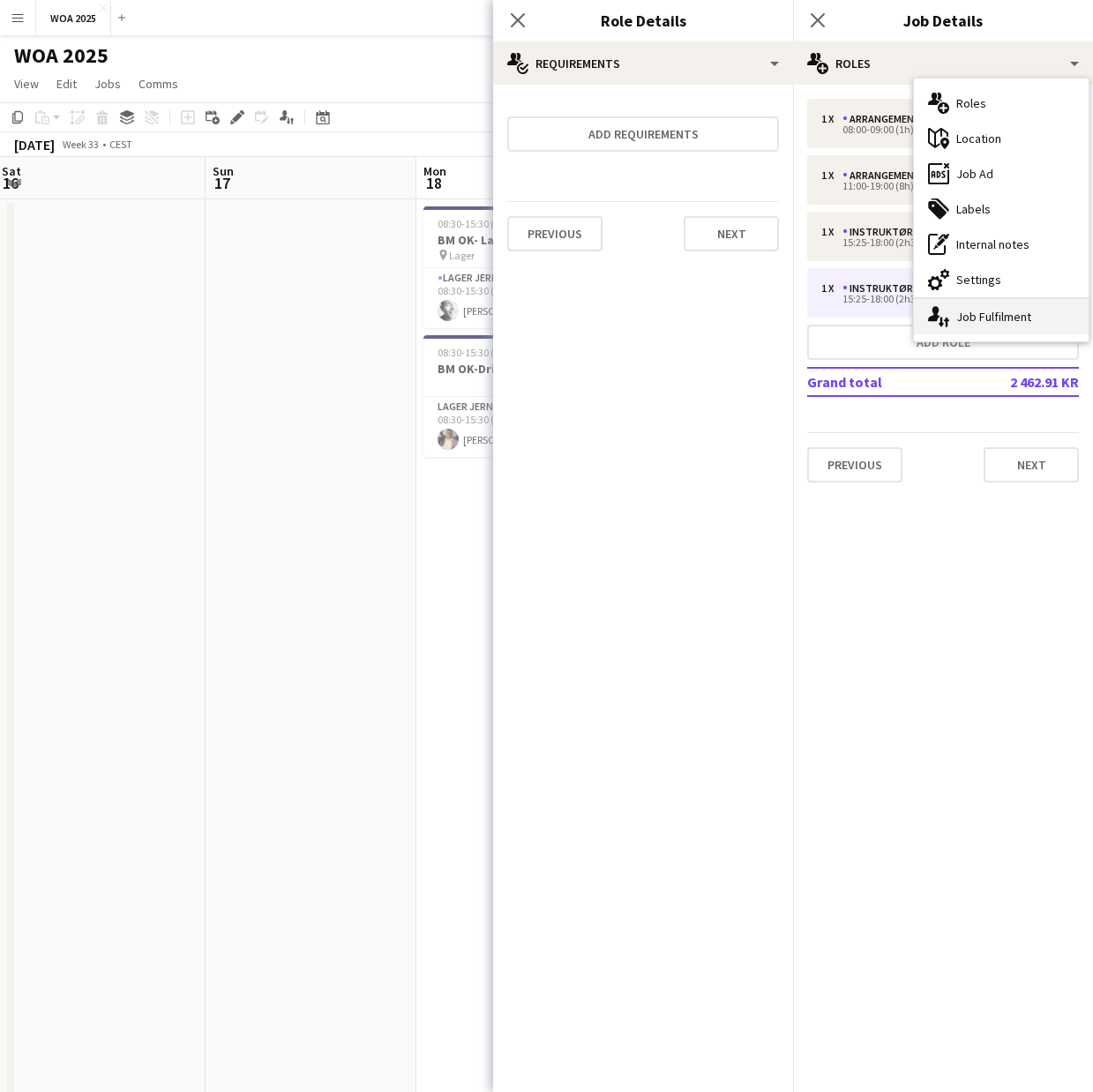
click at [975, 313] on div "single-neutral-actions-up-down Job Fulfilment" at bounding box center [1001, 317] width 174 height 36
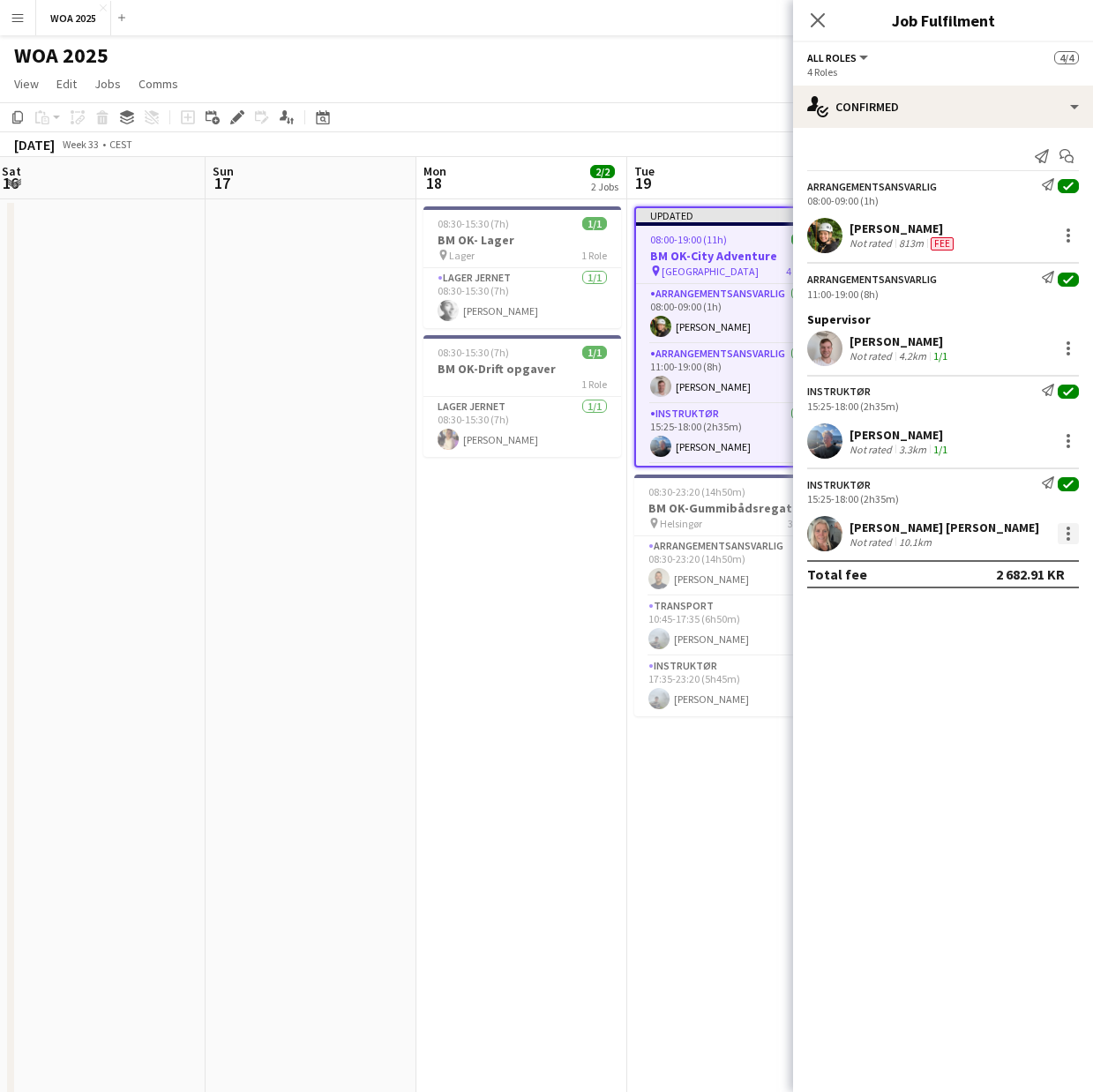
click at [1059, 531] on div at bounding box center [1068, 533] width 21 height 21
click at [1057, 553] on button "Edit fee" at bounding box center [1010, 566] width 138 height 42
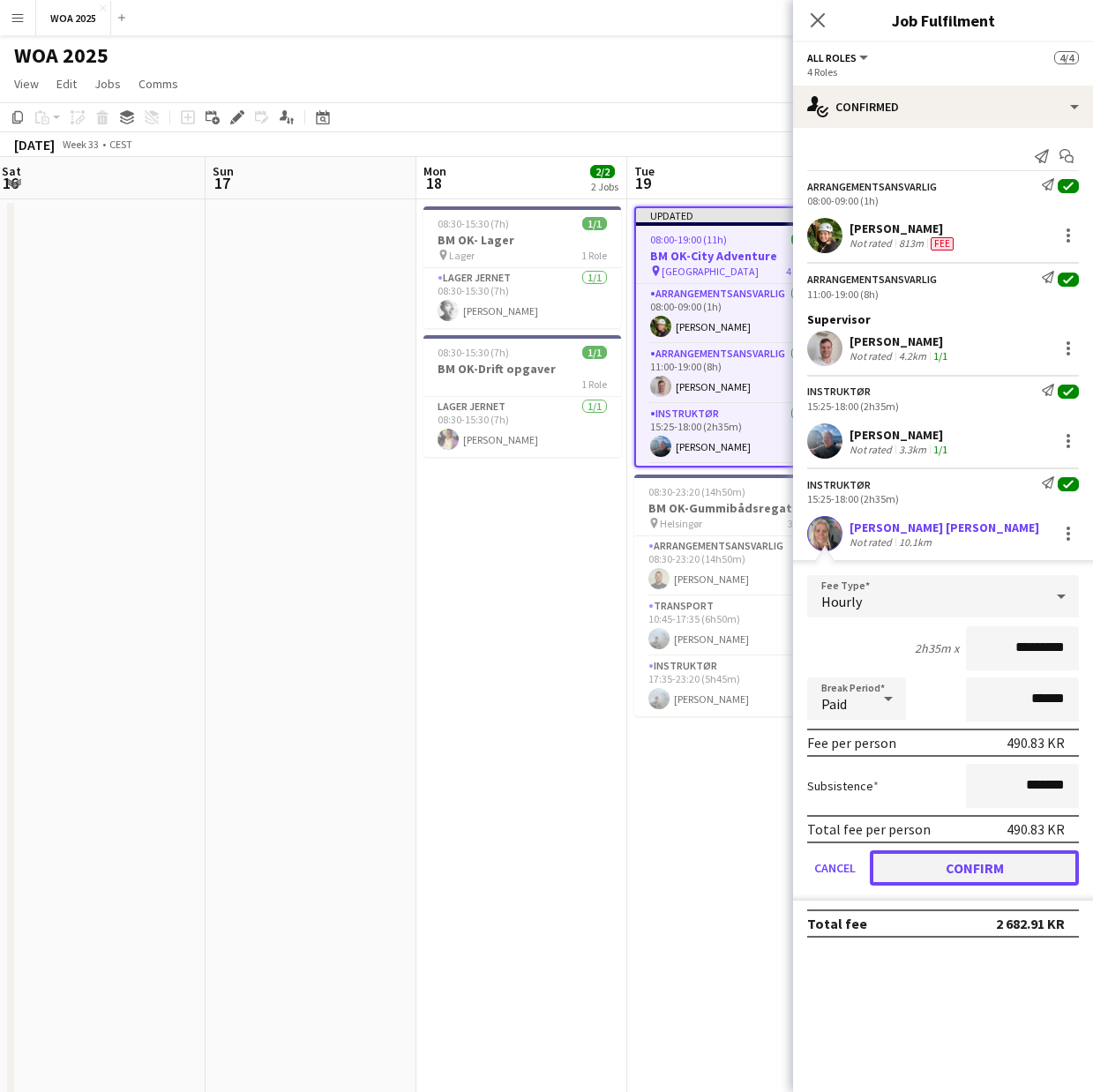
click at [1034, 860] on button "Confirm" at bounding box center [974, 868] width 209 height 36
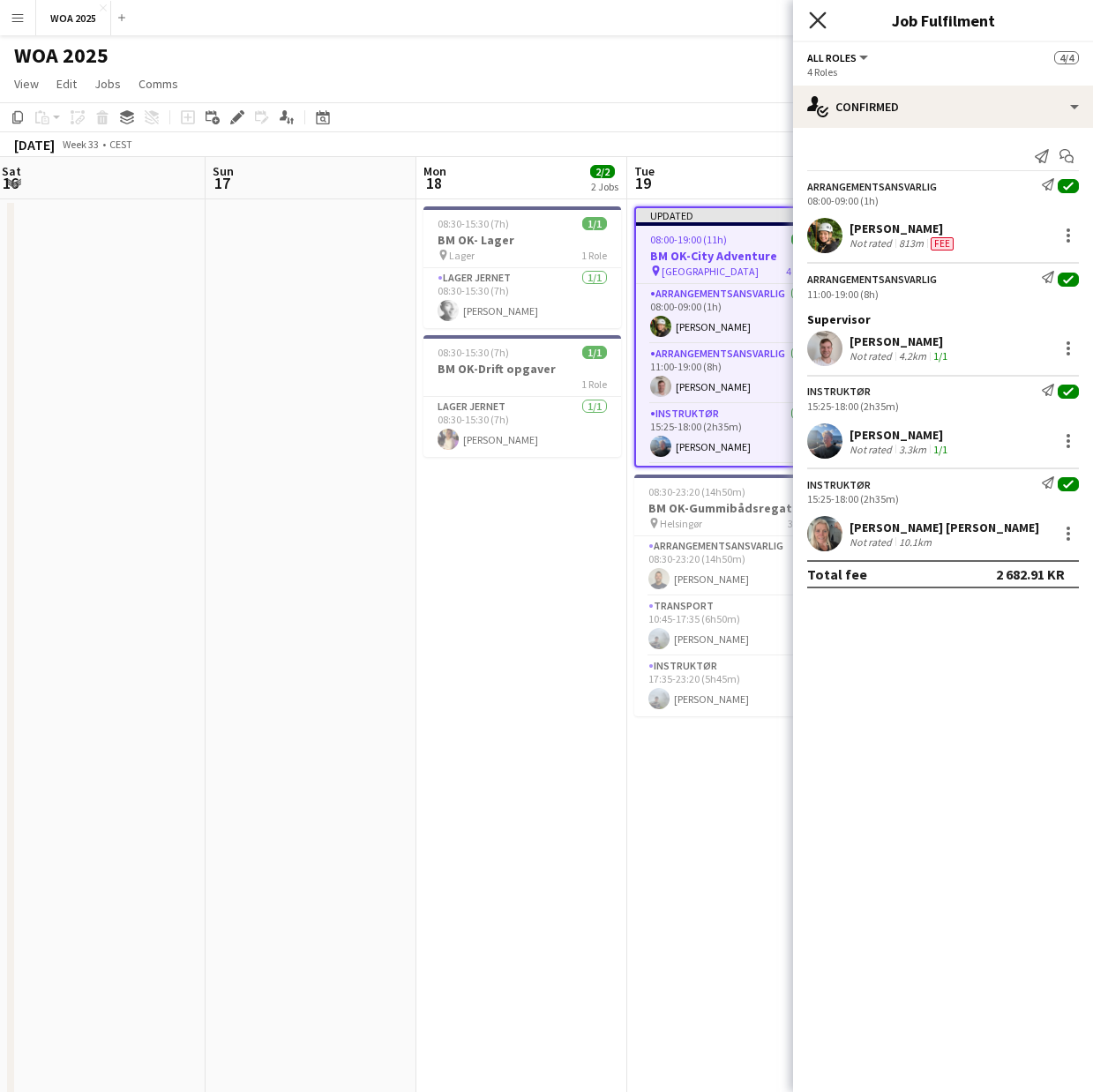
click at [826, 18] on icon "Close pop-in" at bounding box center [817, 20] width 16 height 16
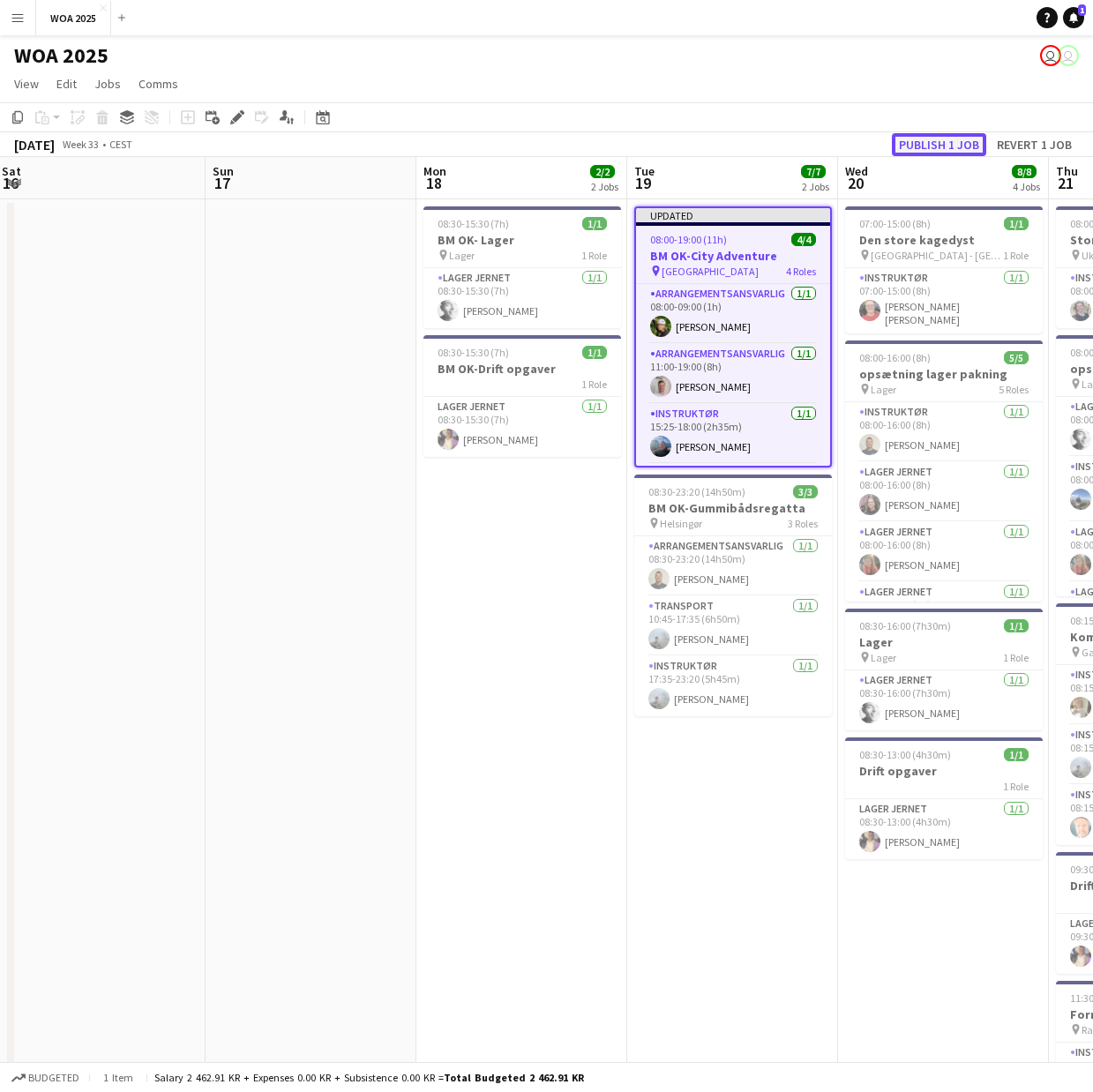
click at [953, 151] on button "Publish 1 job" at bounding box center [939, 144] width 94 height 23
